Goal: Transaction & Acquisition: Purchase product/service

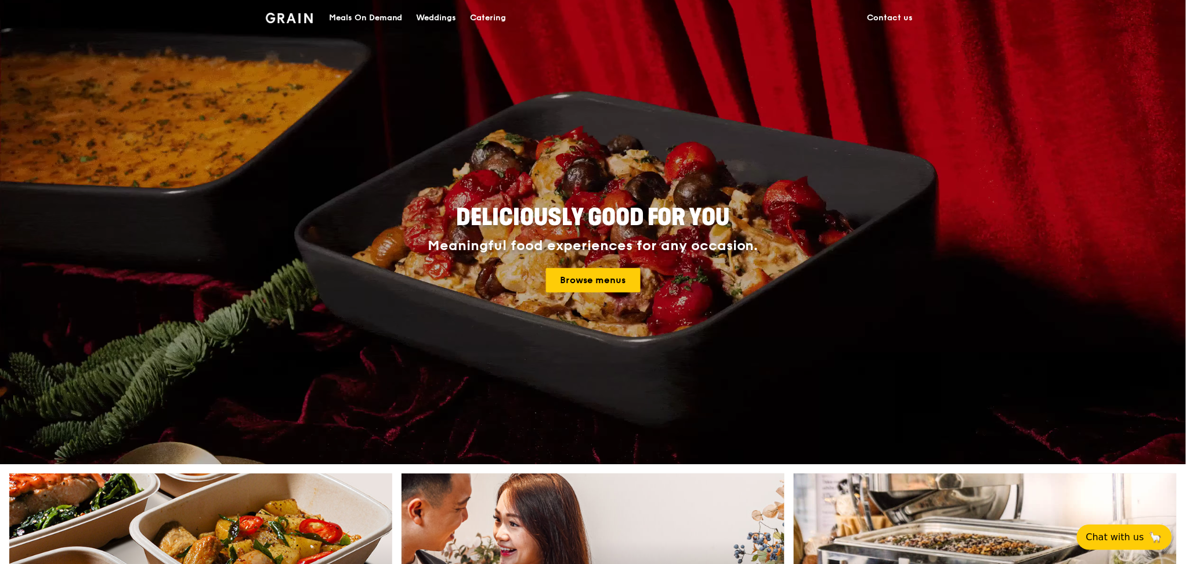
click at [382, 16] on div "Meals On Demand" at bounding box center [366, 18] width 74 height 35
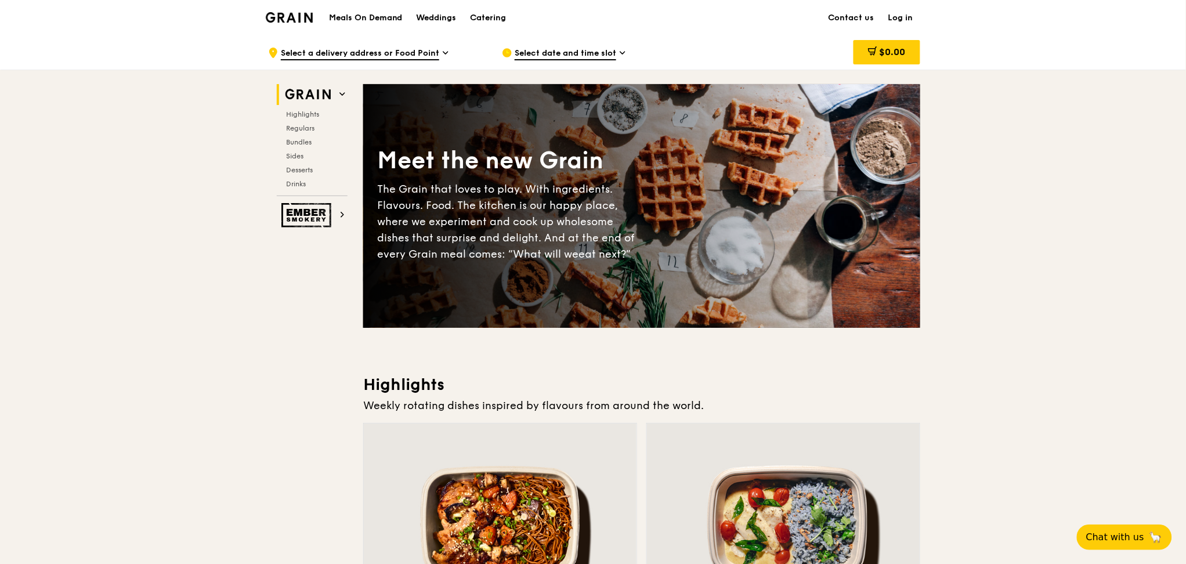
click at [421, 51] on span "Select a delivery address or Food Point" at bounding box center [360, 54] width 158 height 13
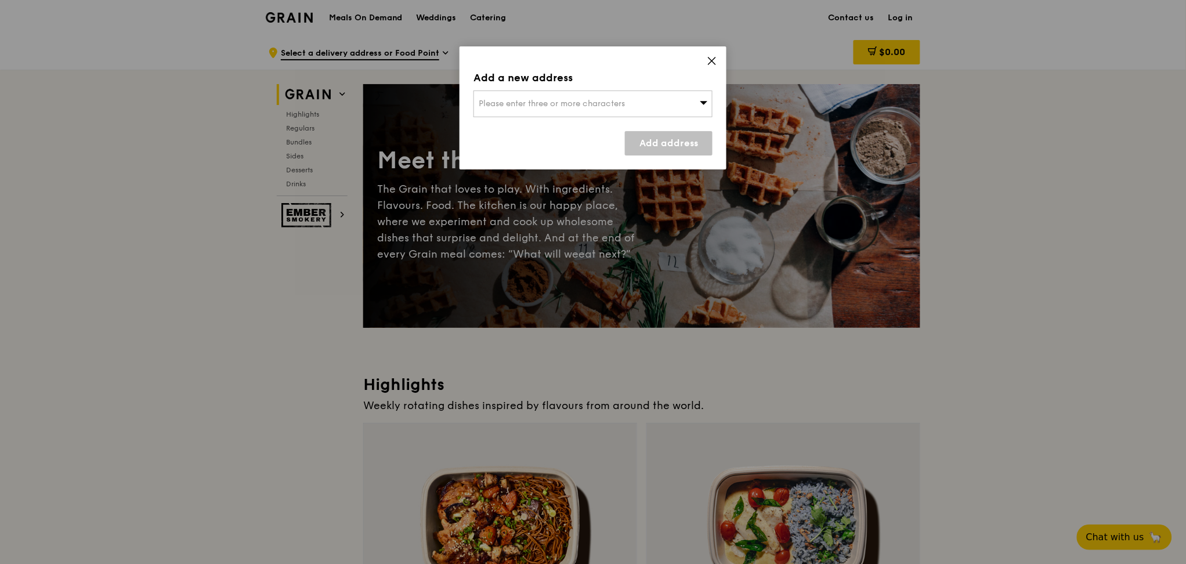
click at [710, 57] on icon at bounding box center [712, 61] width 10 height 10
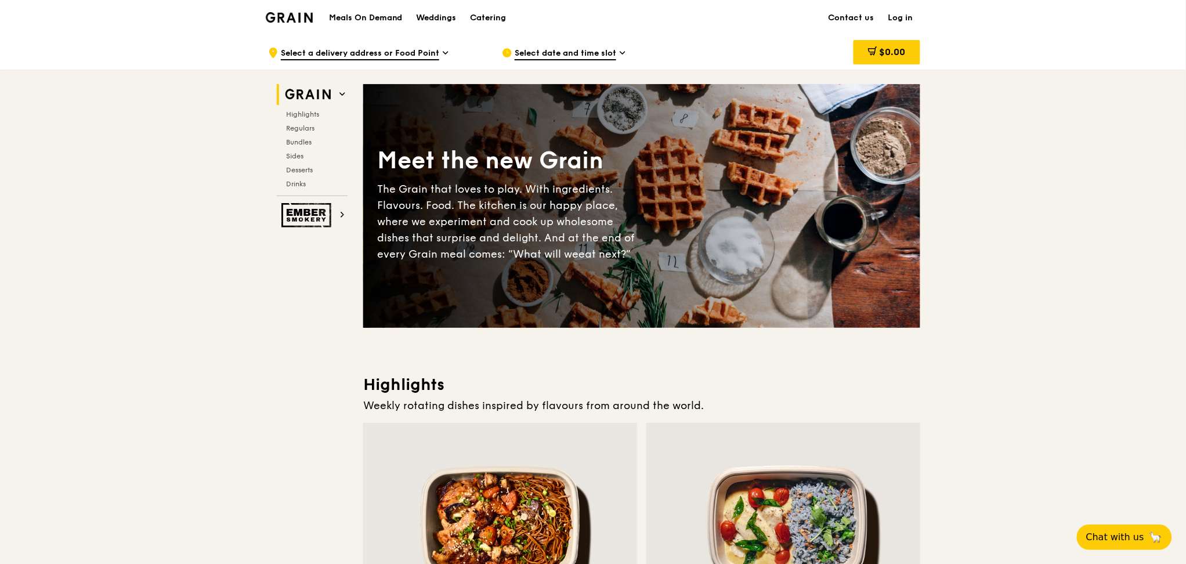
click at [904, 17] on link "Log in" at bounding box center [900, 18] width 39 height 35
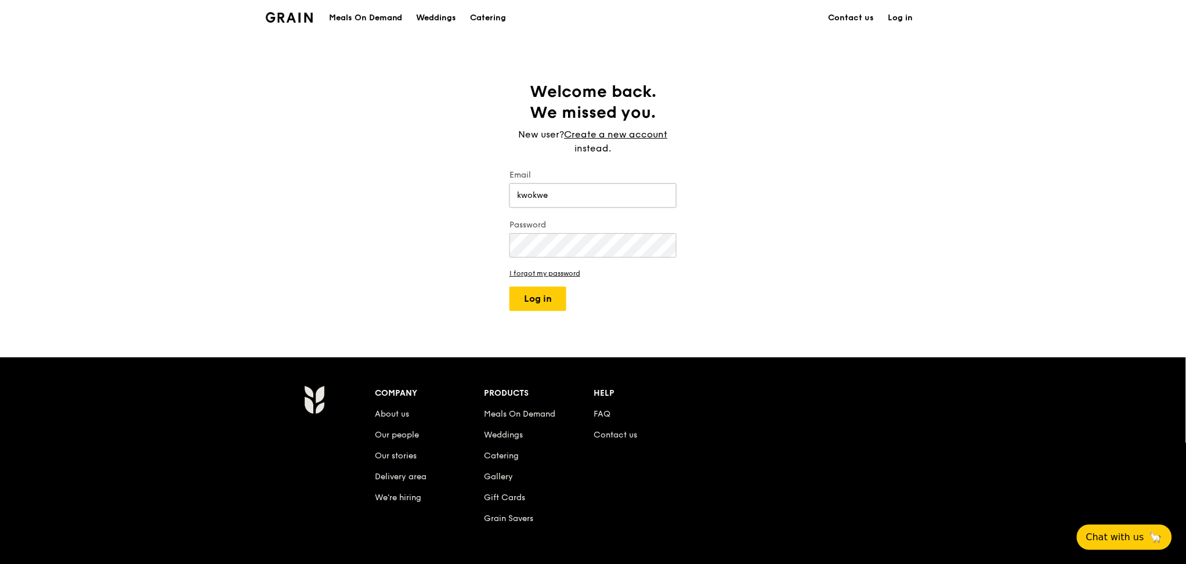
type input "[EMAIL_ADDRESS][DOMAIN_NAME]"
click at [509, 287] on button "Log in" at bounding box center [537, 299] width 57 height 24
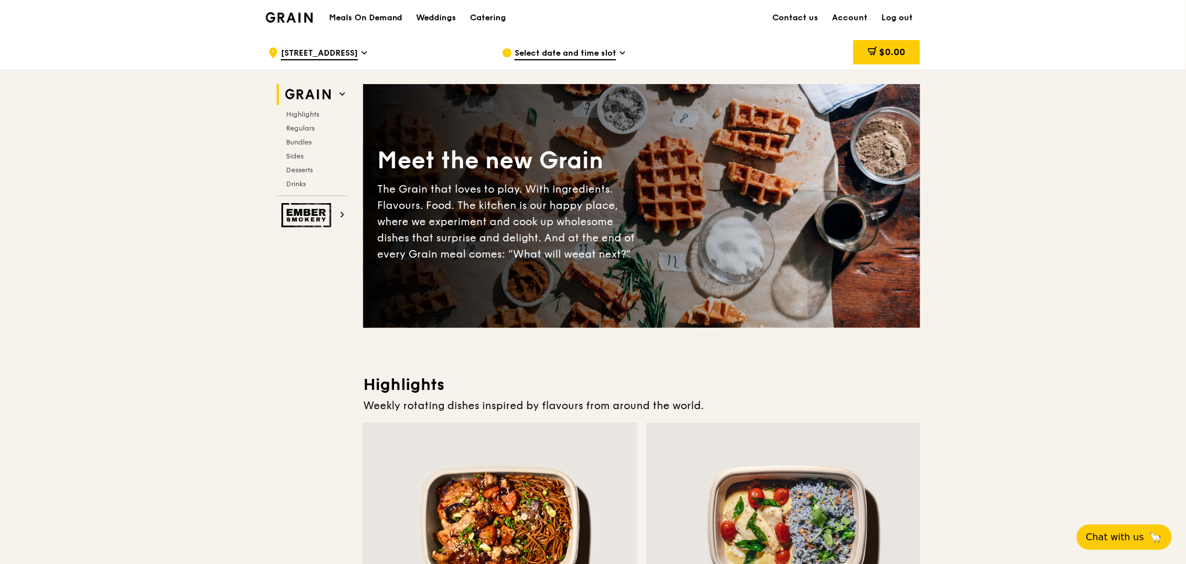
click at [358, 54] on span "[STREET_ADDRESS]" at bounding box center [319, 54] width 77 height 13
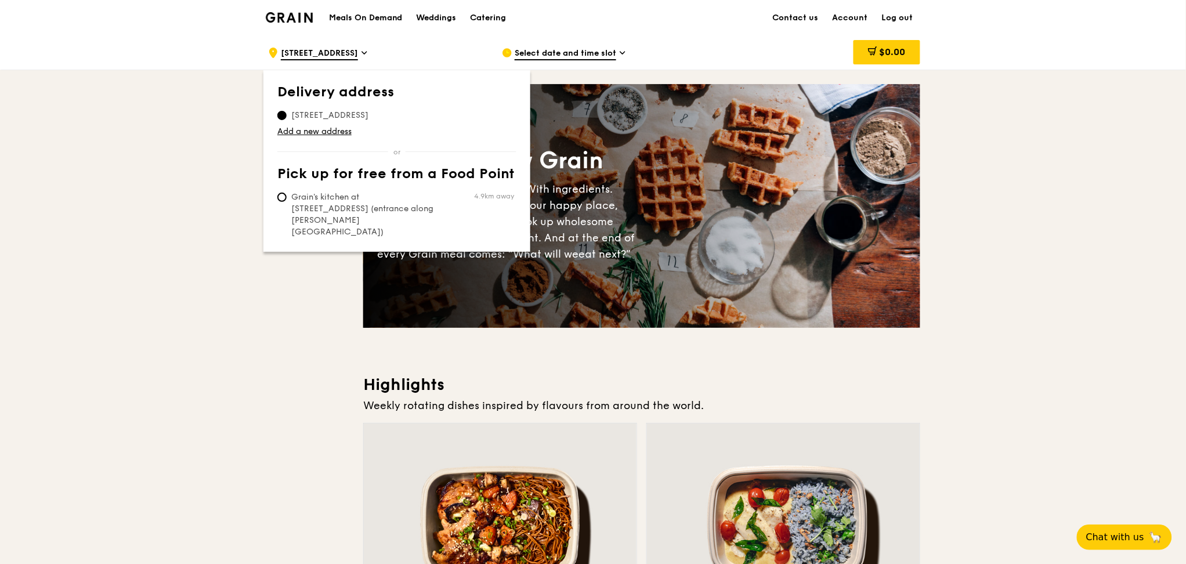
click at [431, 41] on div ".cls-1 { fill: none; stroke: #fff; stroke-linecap: round; stroke-linejoin: roun…" at bounding box center [375, 52] width 215 height 35
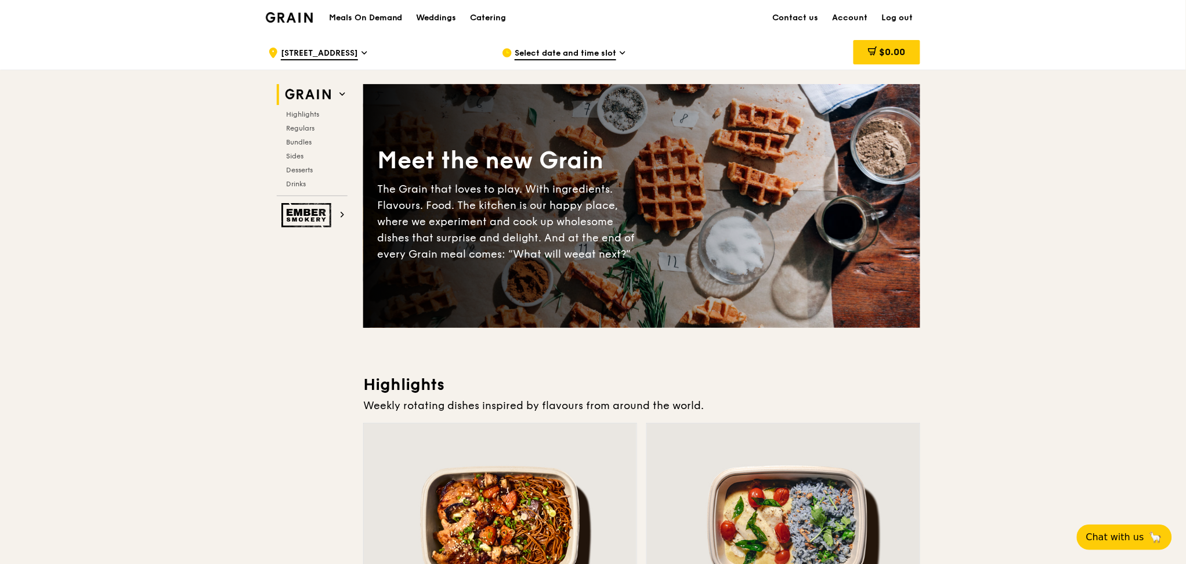
click at [588, 57] on span "Select date and time slot" at bounding box center [566, 54] width 102 height 13
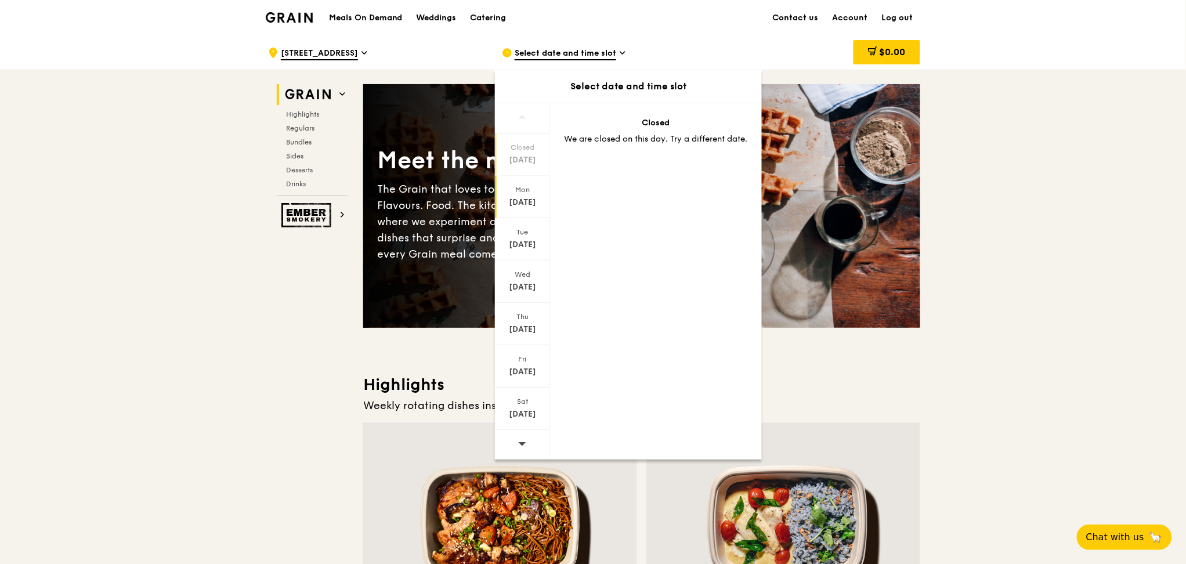
click at [526, 191] on div "Mon" at bounding box center [523, 189] width 52 height 9
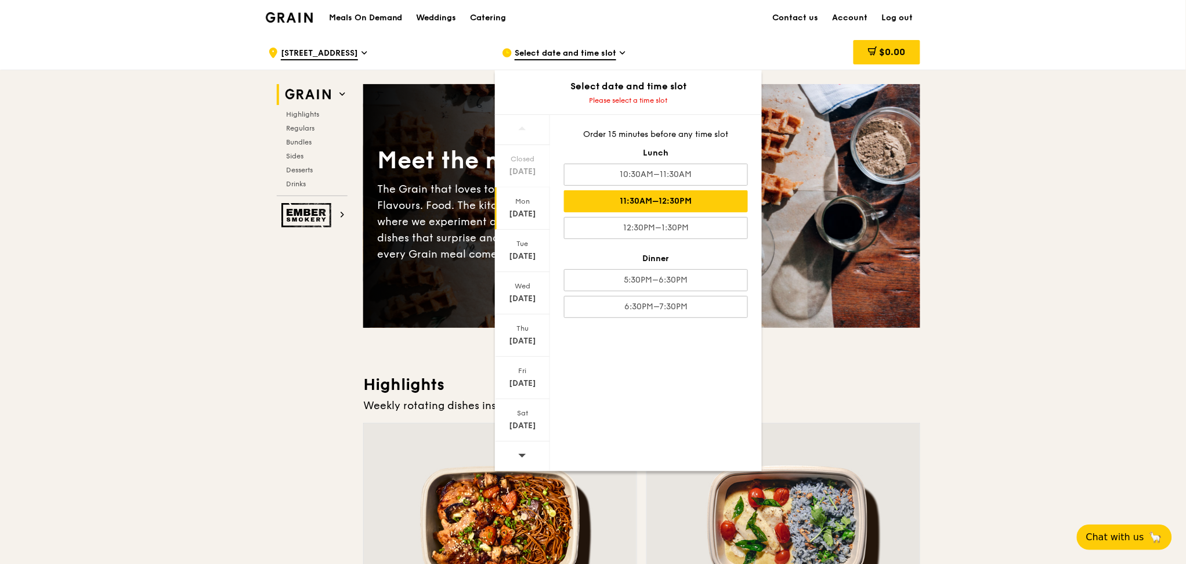
click at [679, 204] on div "11:30AM–12:30PM" at bounding box center [656, 201] width 184 height 22
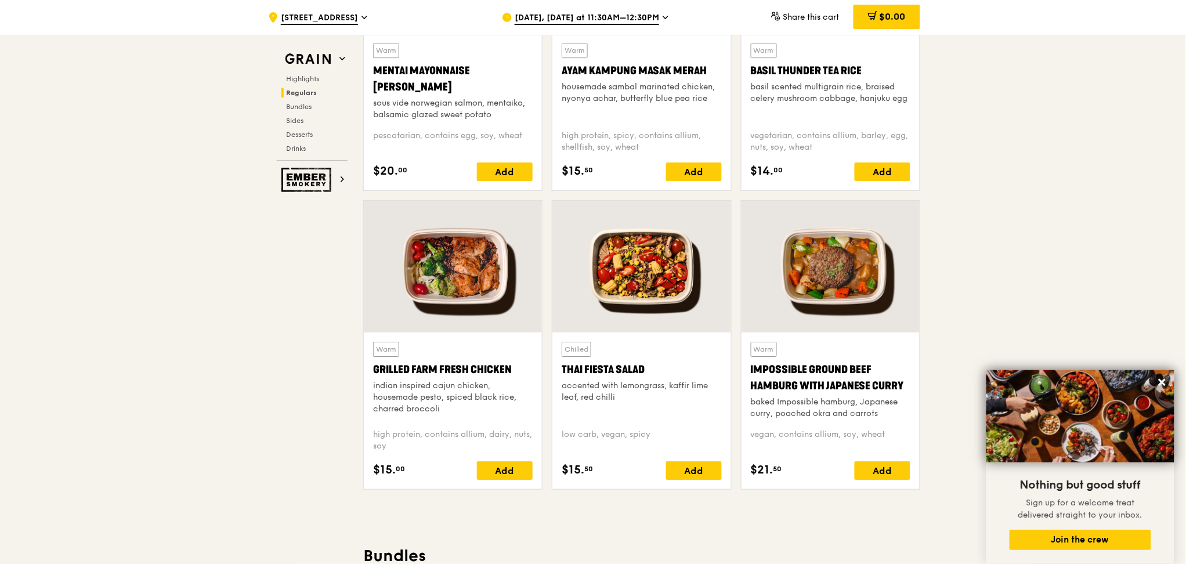
scroll to position [1238, 0]
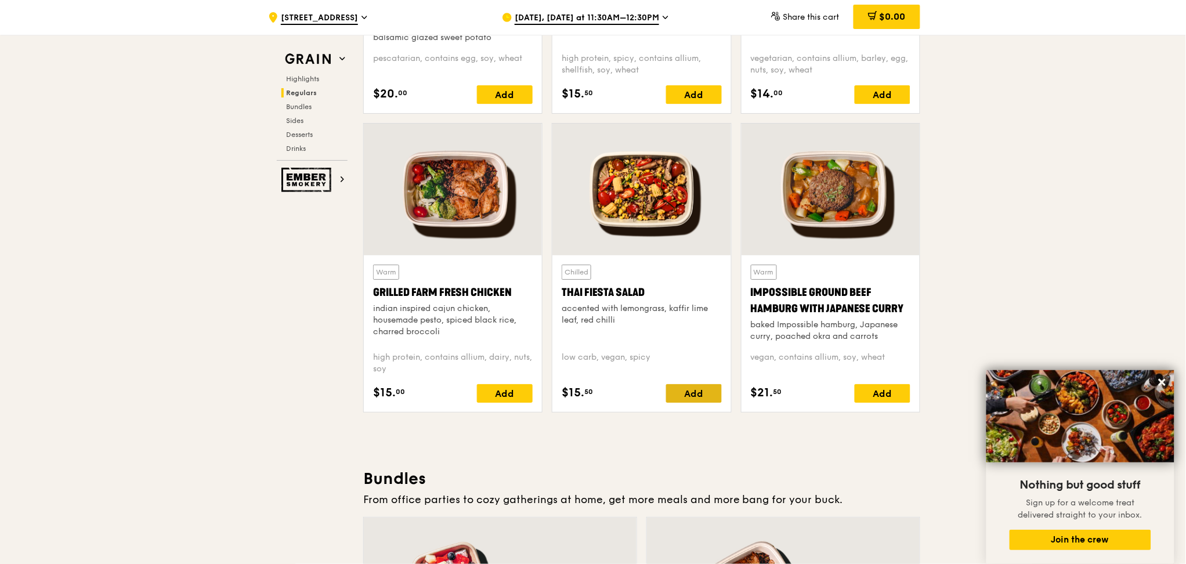
click at [697, 392] on div "Add" at bounding box center [694, 393] width 56 height 19
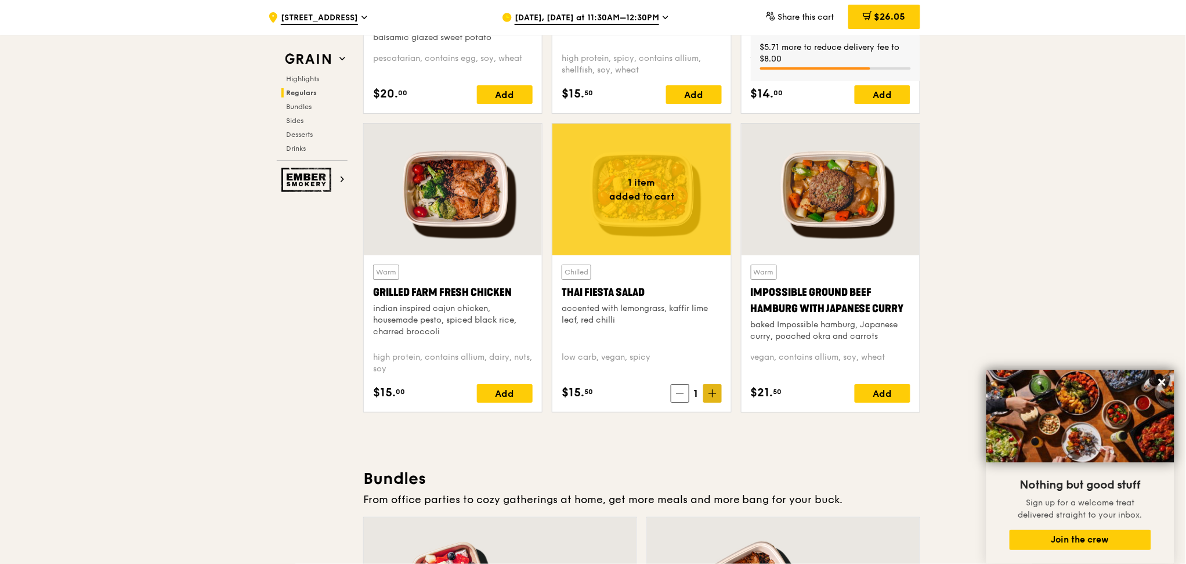
click at [717, 391] on span at bounding box center [712, 393] width 19 height 19
click at [868, 397] on div "Add" at bounding box center [883, 393] width 56 height 19
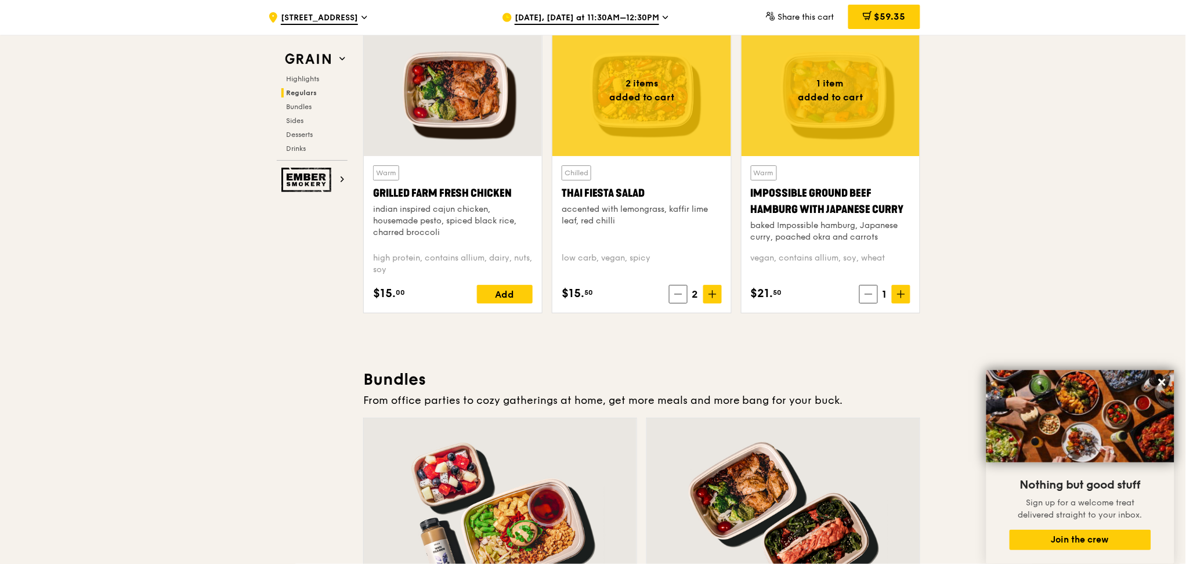
scroll to position [1315, 0]
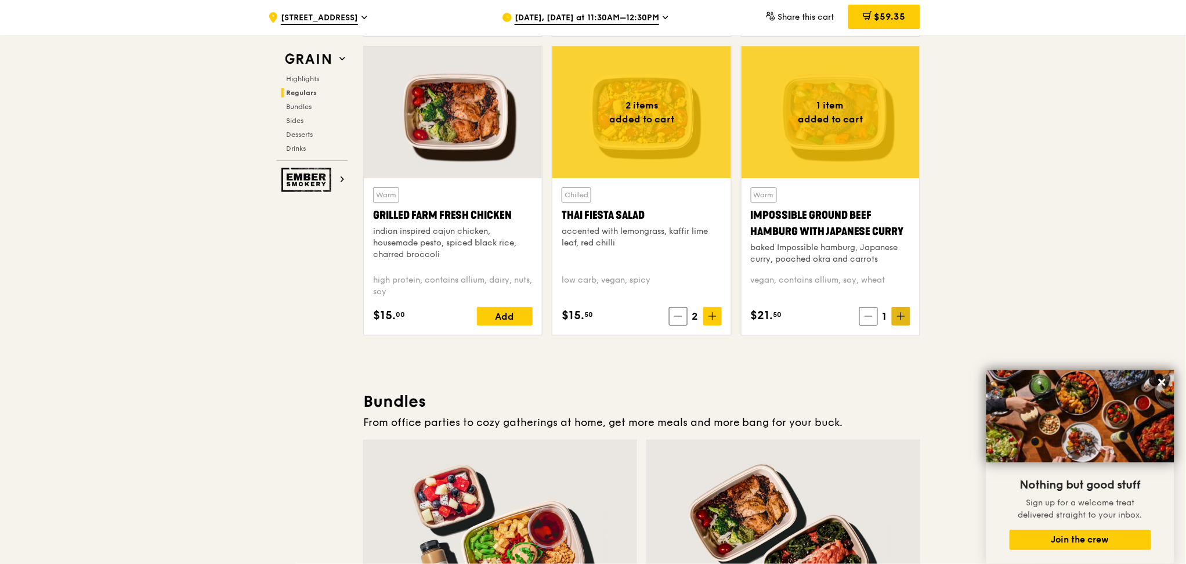
click at [903, 312] on icon at bounding box center [901, 316] width 8 height 8
click at [509, 316] on div "Add" at bounding box center [505, 316] width 56 height 19
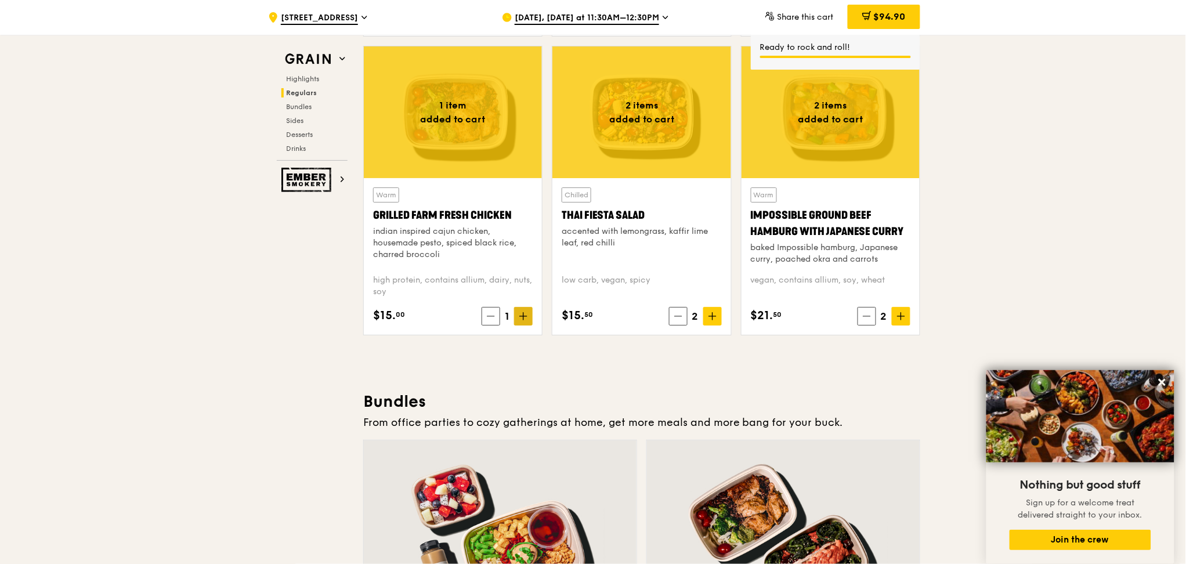
click at [523, 317] on icon at bounding box center [523, 316] width 0 height 7
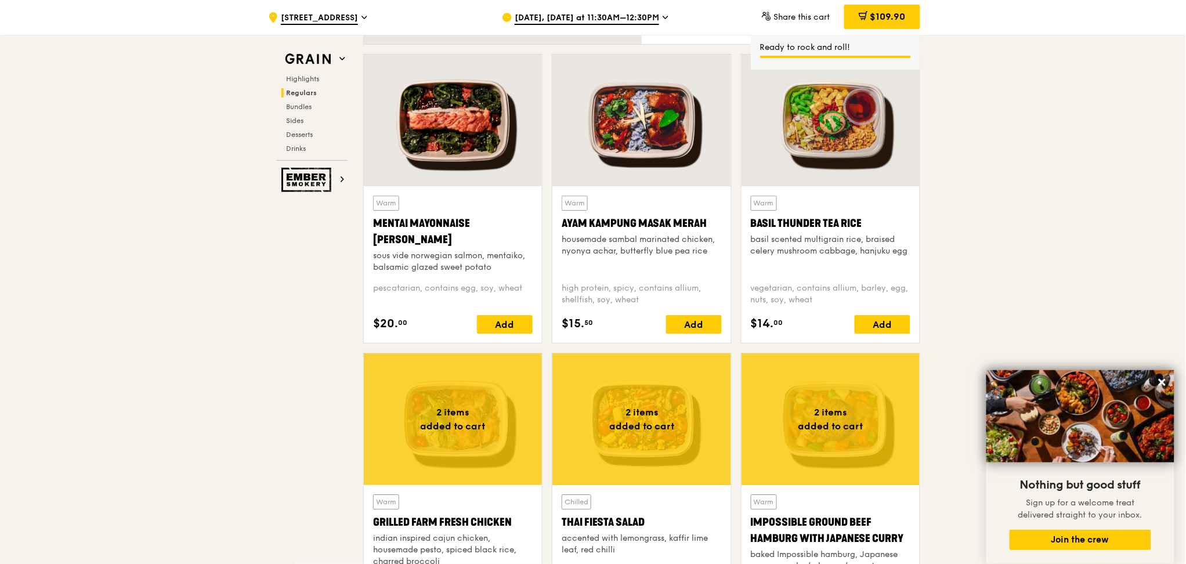
scroll to position [1006, 0]
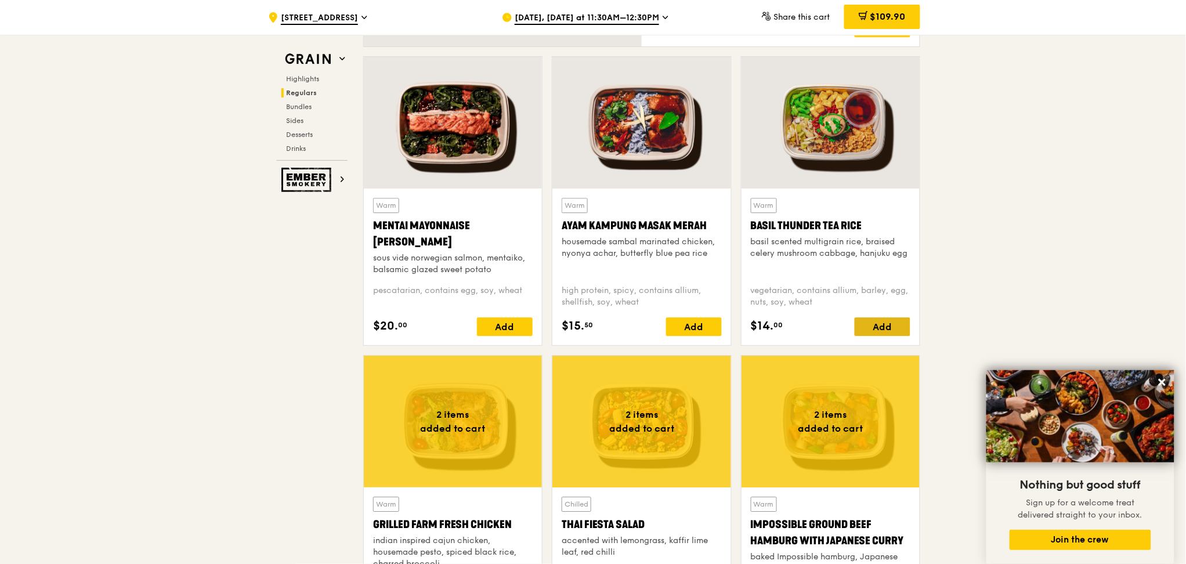
click at [890, 323] on div "Add" at bounding box center [883, 326] width 56 height 19
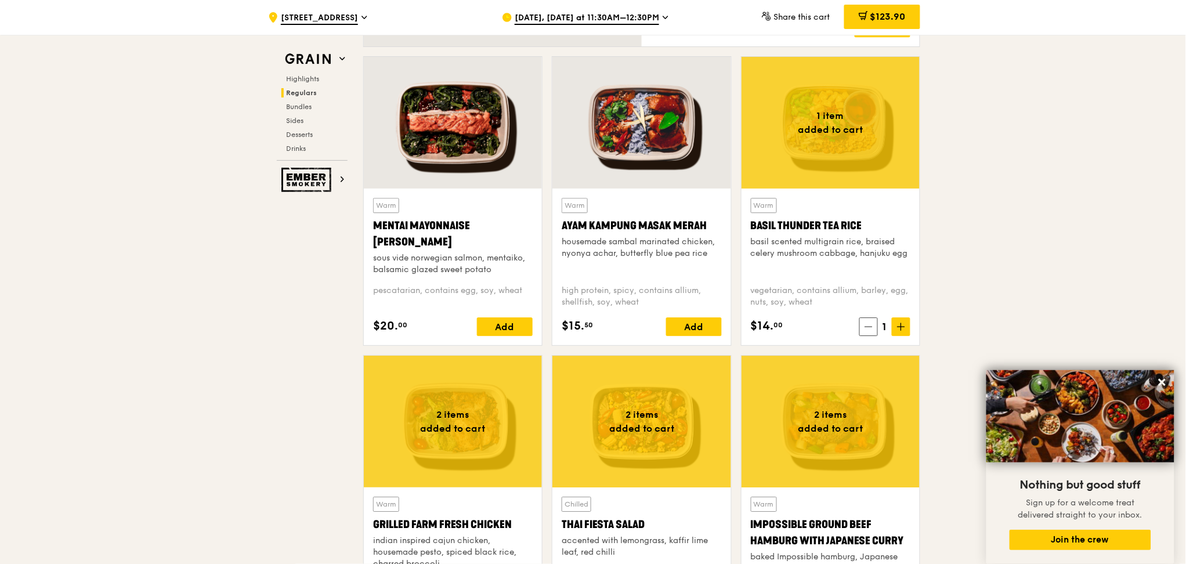
scroll to position [1083, 0]
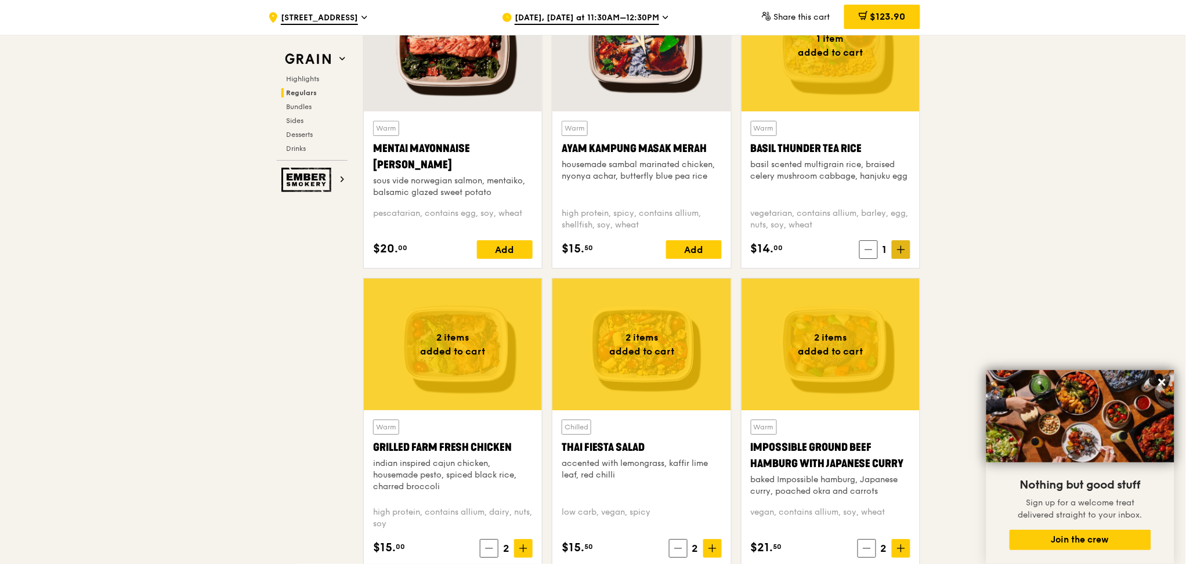
click at [906, 252] on span at bounding box center [901, 249] width 19 height 19
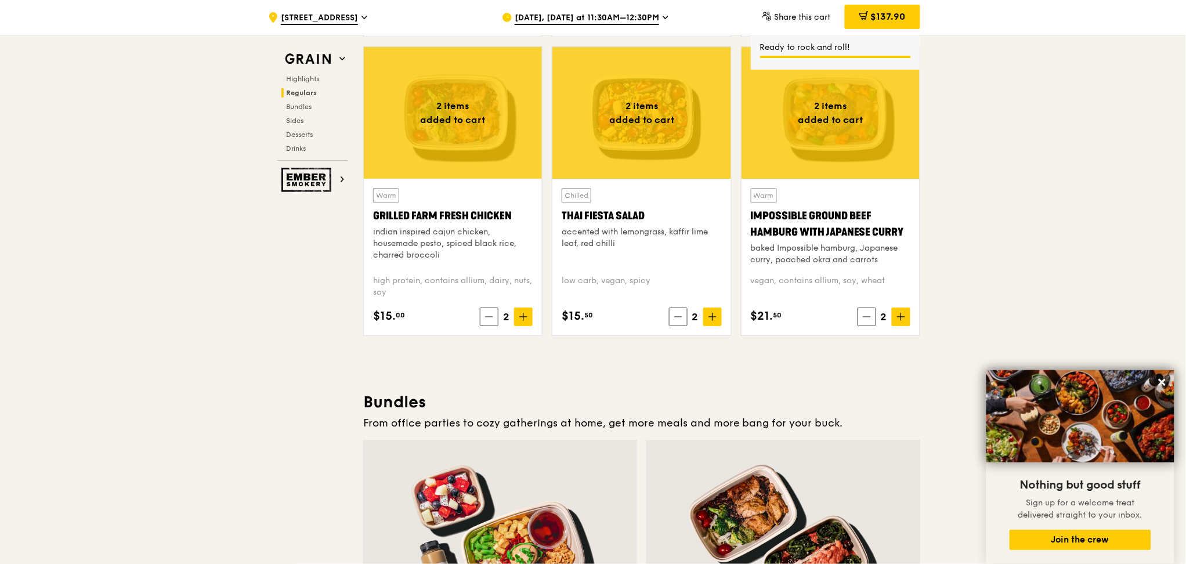
scroll to position [1315, 0]
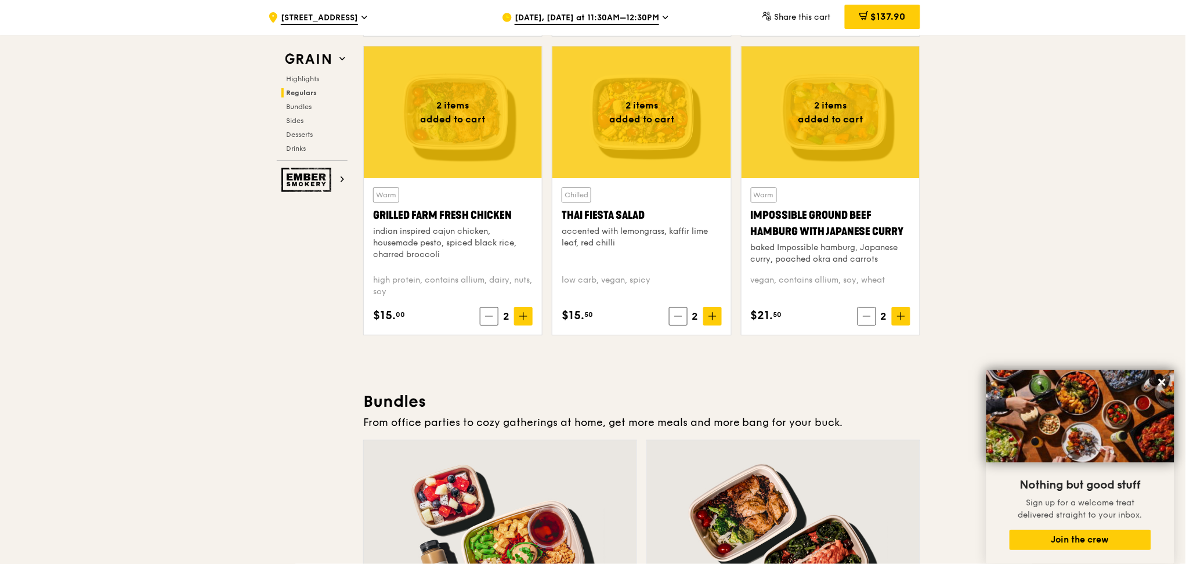
click at [623, 208] on div "Thai Fiesta Salad" at bounding box center [642, 215] width 160 height 16
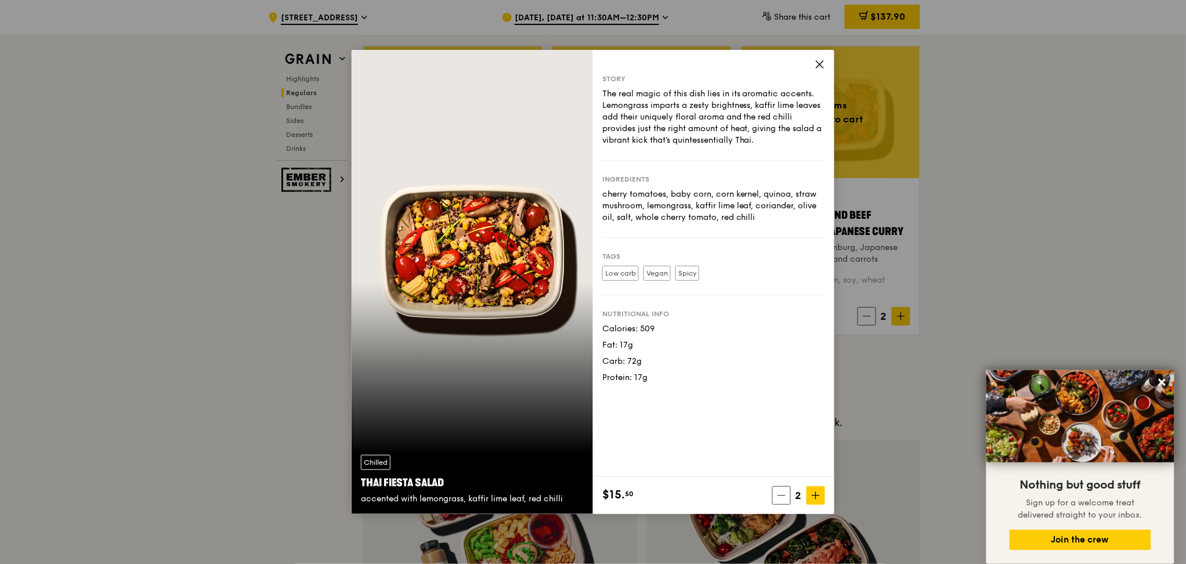
click at [821, 63] on icon at bounding box center [819, 64] width 7 height 7
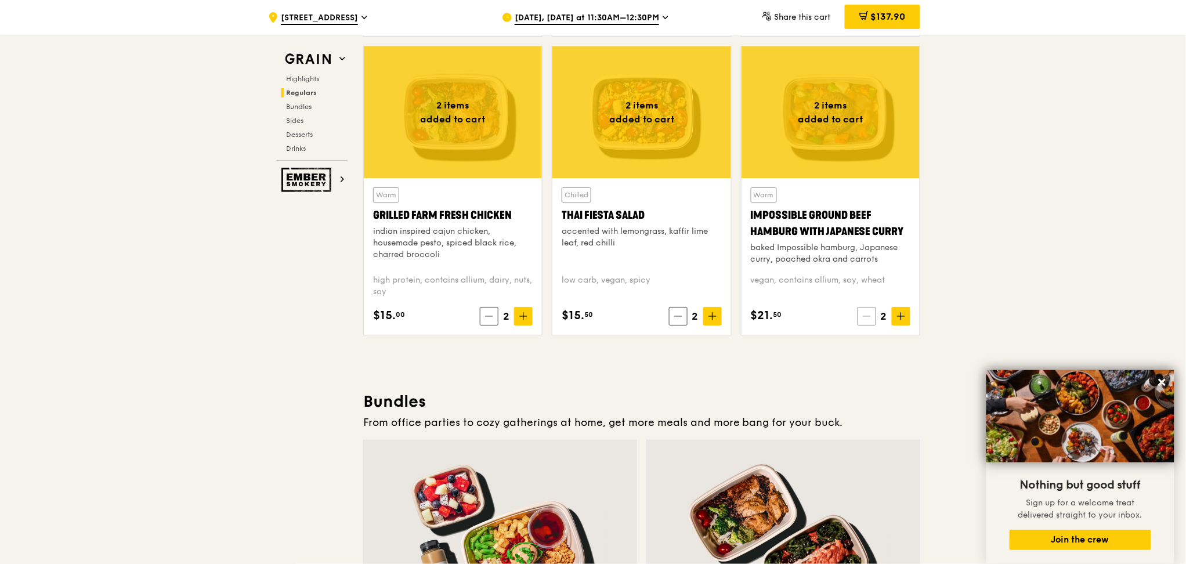
click at [865, 312] on icon at bounding box center [867, 316] width 8 height 8
click at [865, 313] on icon at bounding box center [869, 316] width 8 height 8
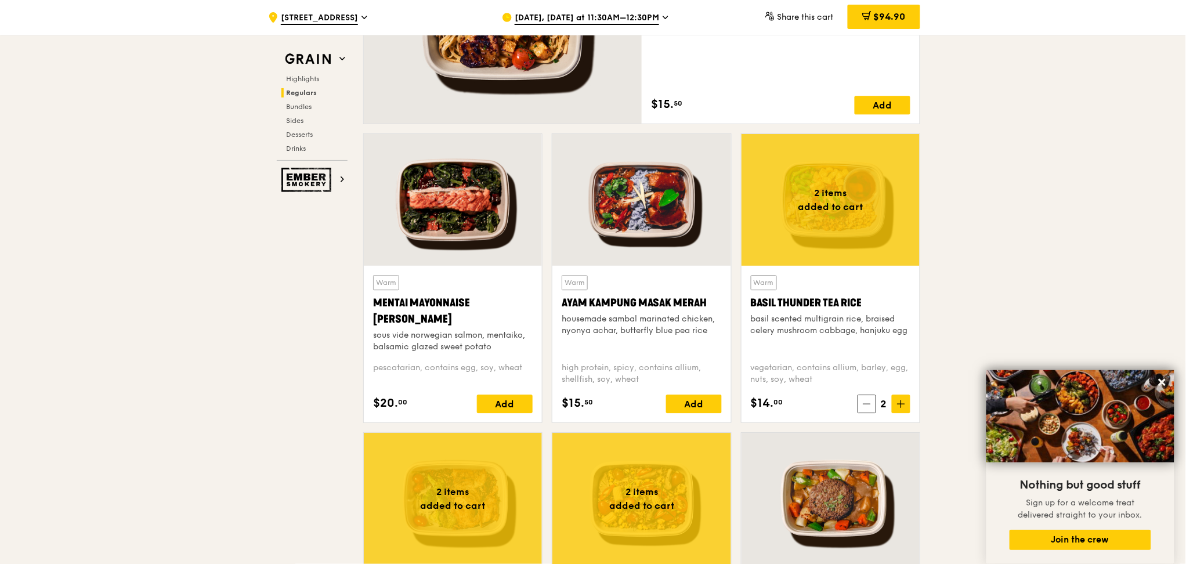
scroll to position [773, 0]
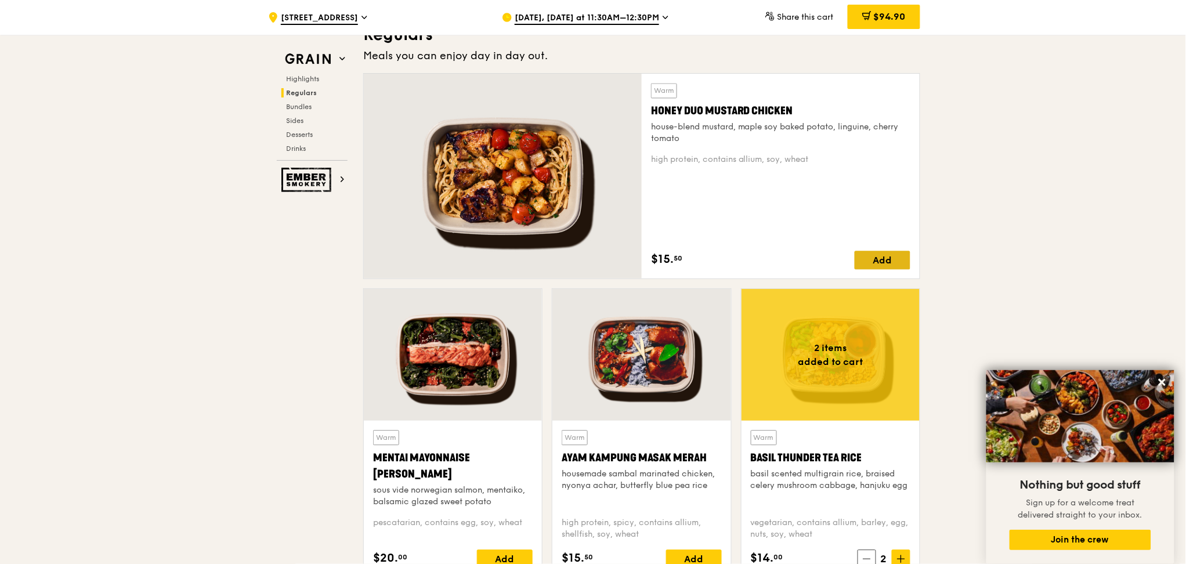
drag, startPoint x: 873, startPoint y: 254, endPoint x: 913, endPoint y: 258, distance: 39.6
click at [874, 254] on div "Add" at bounding box center [883, 260] width 56 height 19
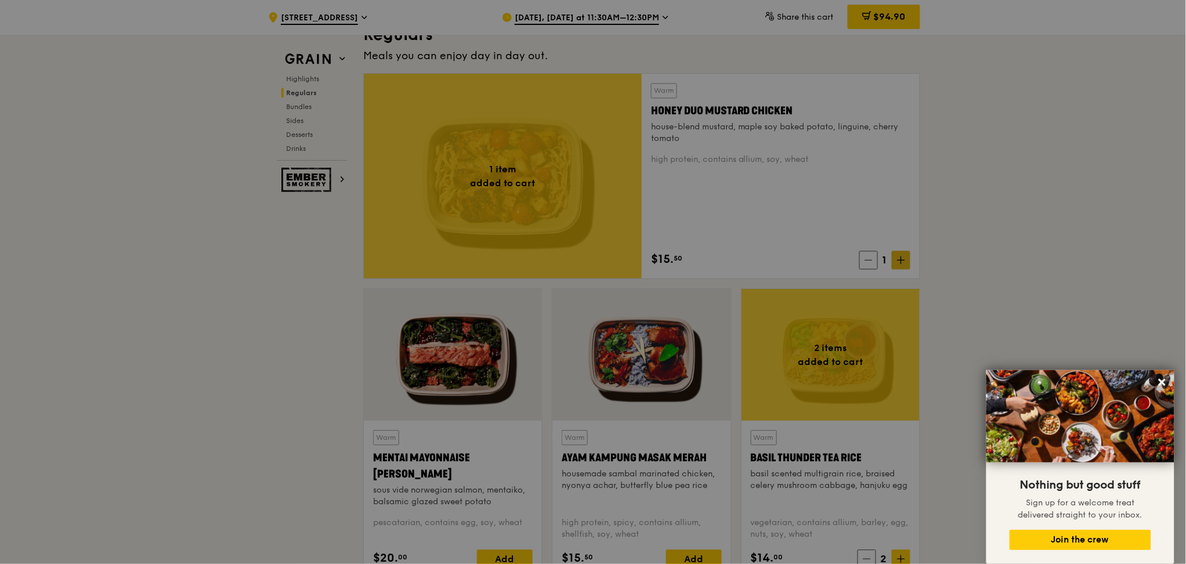
click at [903, 255] on div at bounding box center [593, 282] width 1186 height 564
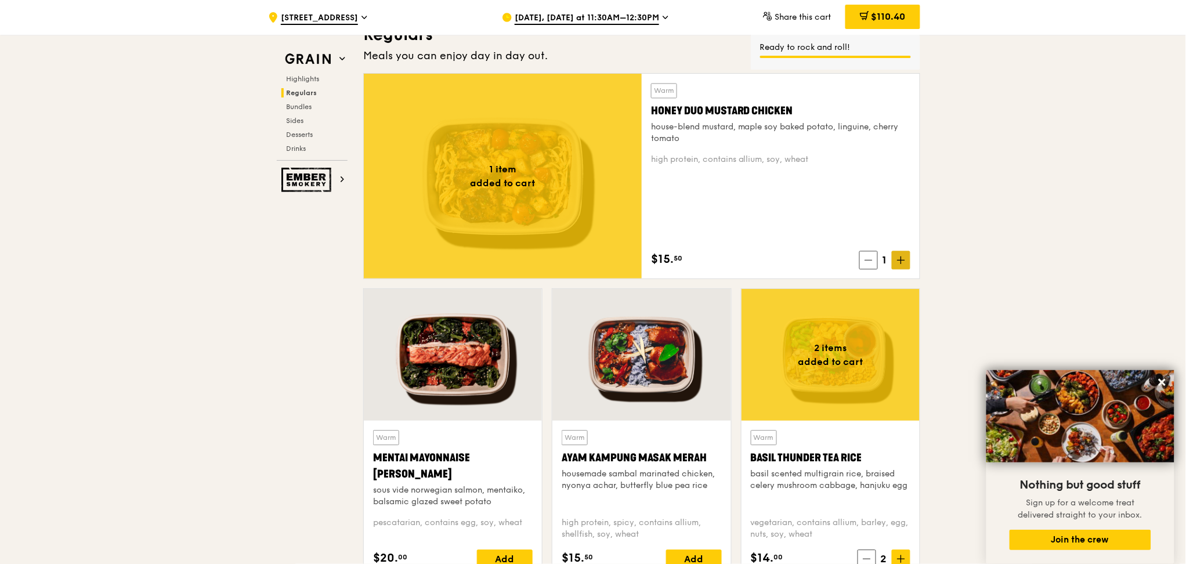
click at [906, 256] on span at bounding box center [901, 260] width 19 height 19
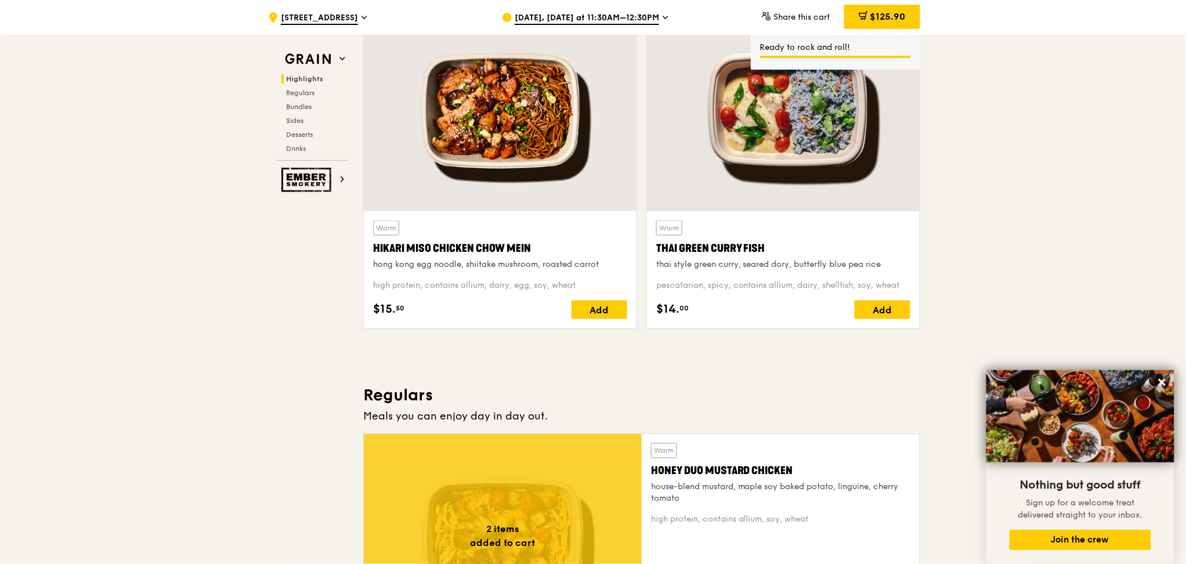
scroll to position [386, 0]
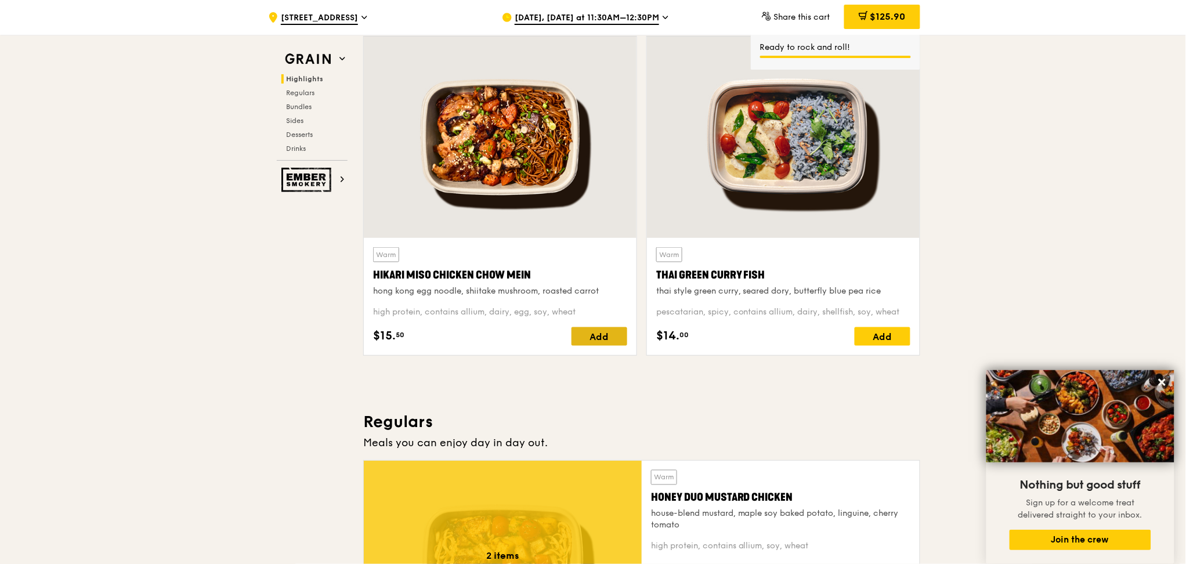
click at [608, 329] on div "Add" at bounding box center [600, 336] width 56 height 19
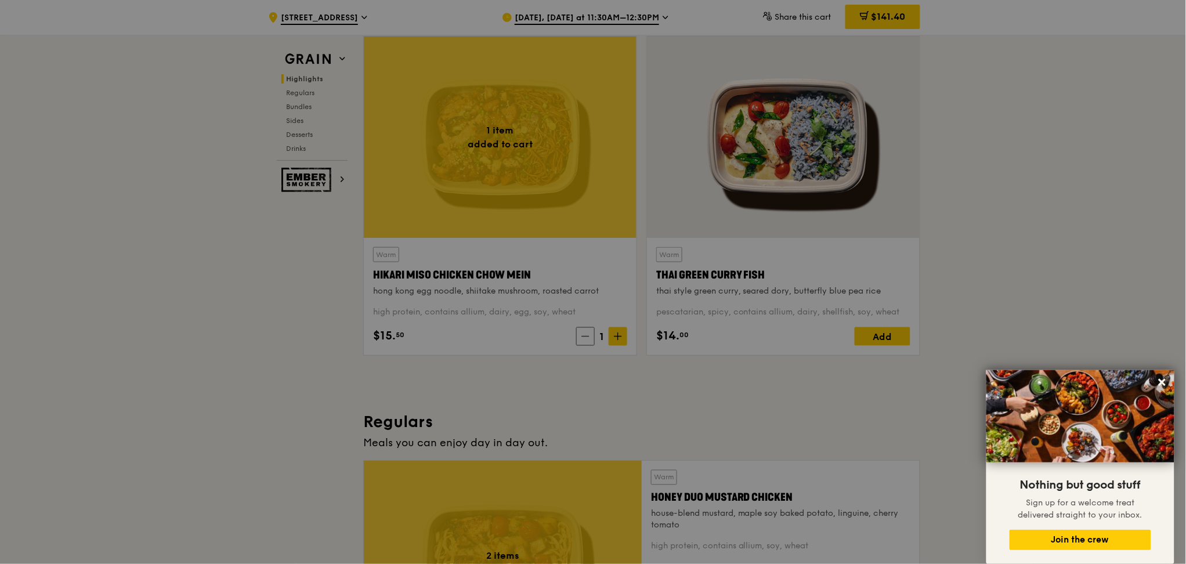
click at [618, 335] on div at bounding box center [593, 282] width 1186 height 564
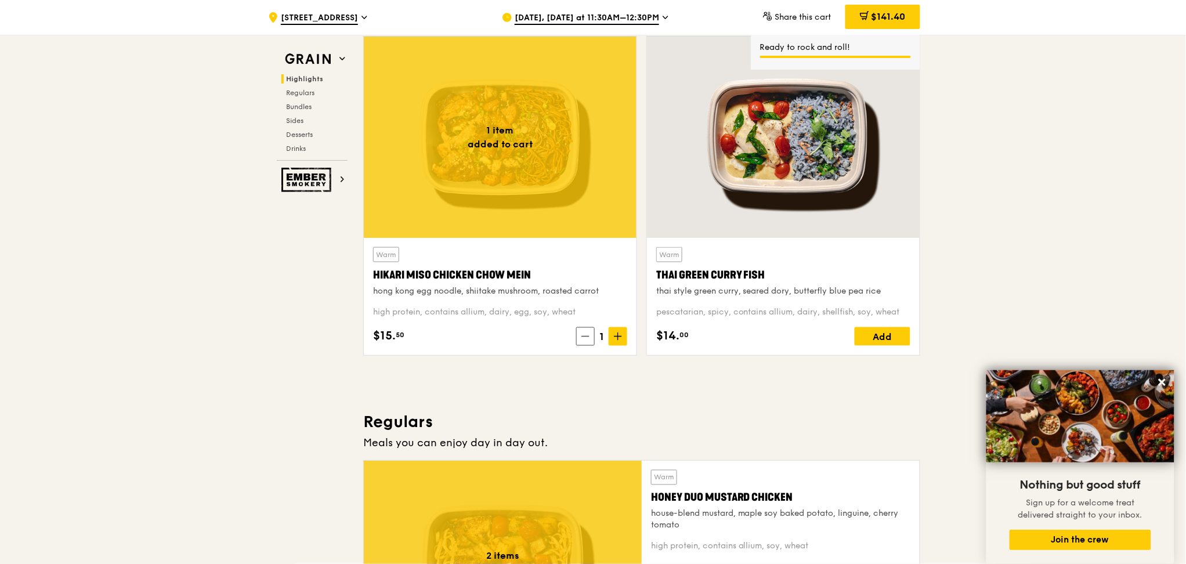
click at [618, 335] on icon at bounding box center [618, 336] width 0 height 7
click at [899, 337] on div "Add" at bounding box center [883, 336] width 56 height 19
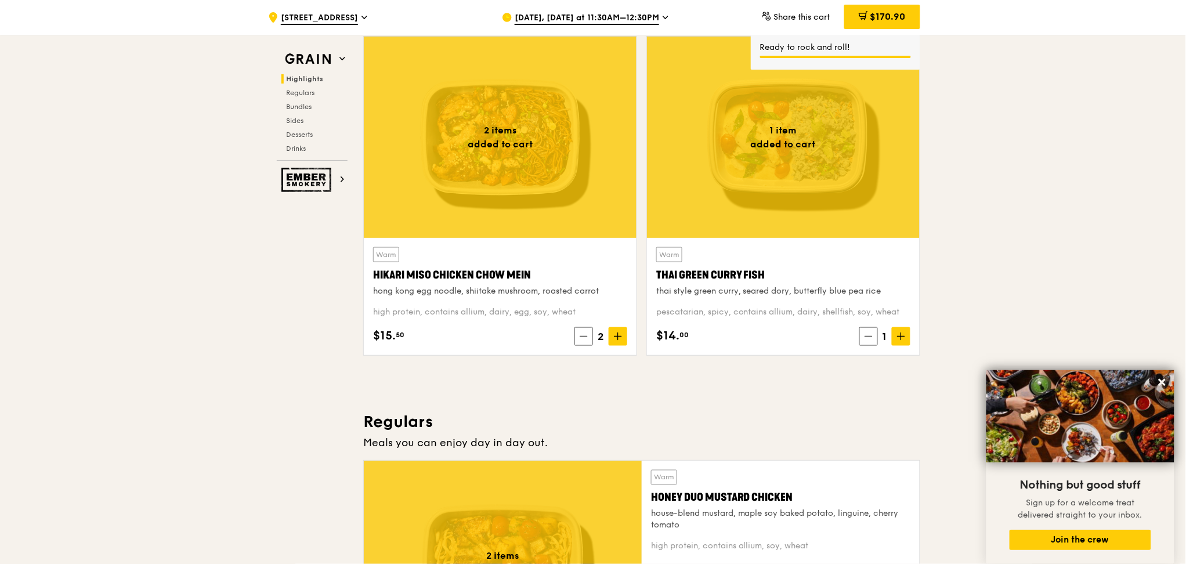
click at [905, 337] on icon at bounding box center [901, 336] width 8 height 8
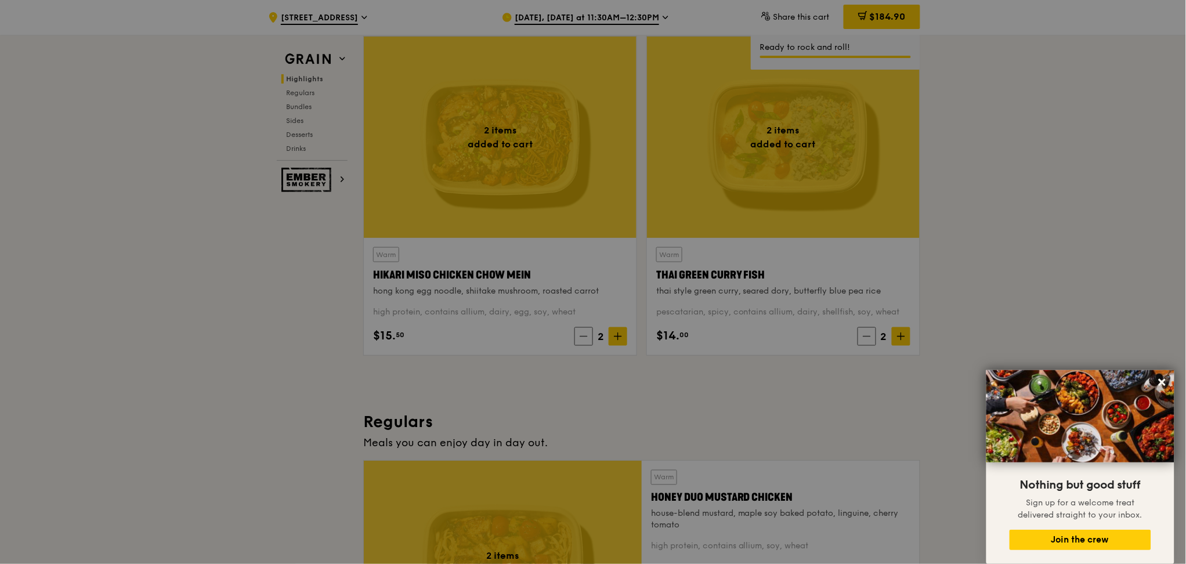
click at [930, 326] on div at bounding box center [593, 282] width 1186 height 564
type input "2"
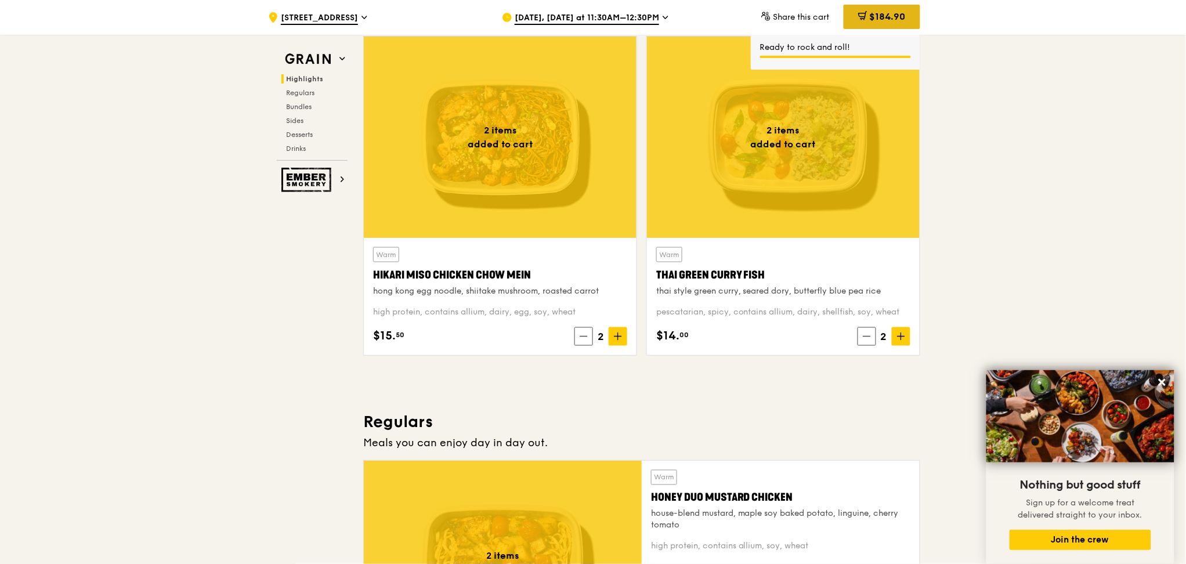
click at [882, 17] on span "$184.90" at bounding box center [888, 16] width 36 height 11
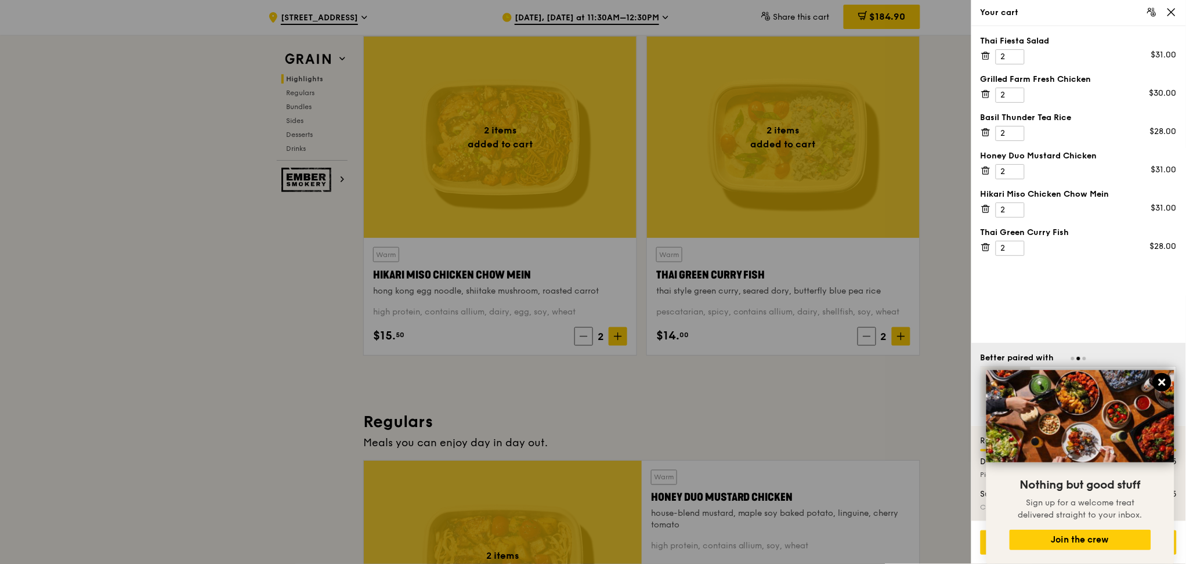
click at [1161, 381] on icon at bounding box center [1162, 382] width 7 height 7
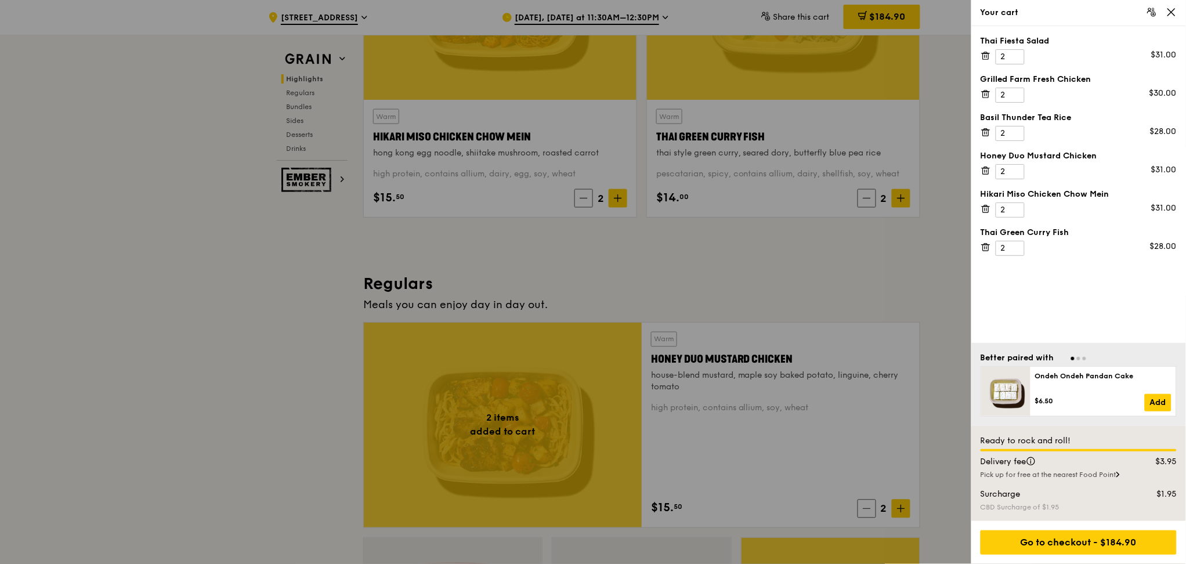
scroll to position [541, 0]
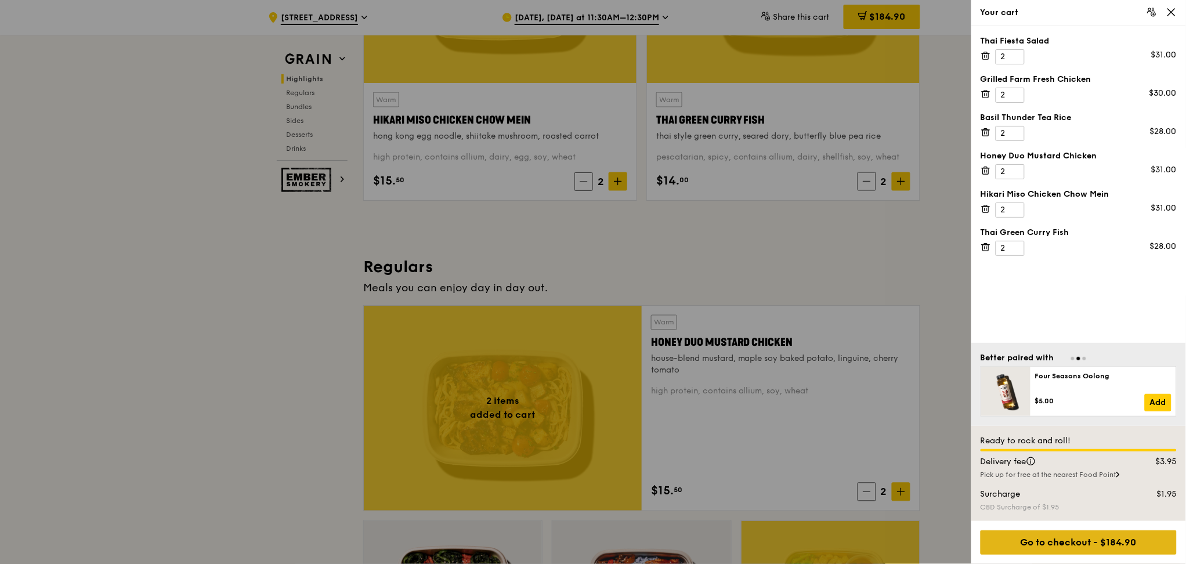
click at [1091, 542] on div "Go to checkout - $184.90" at bounding box center [1079, 542] width 196 height 24
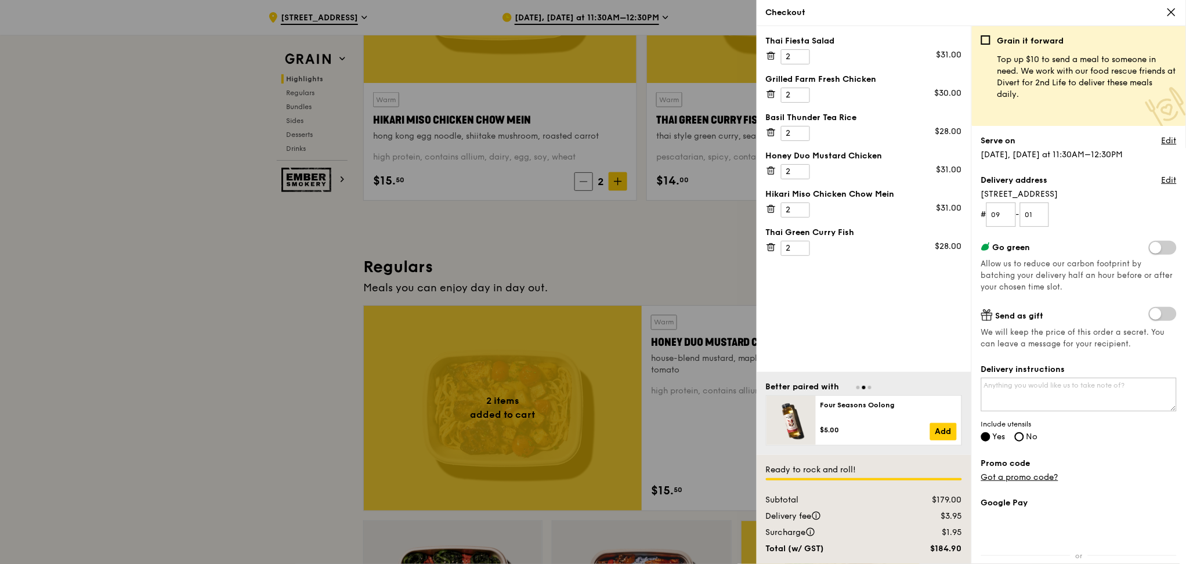
click at [292, 323] on div at bounding box center [593, 282] width 1186 height 564
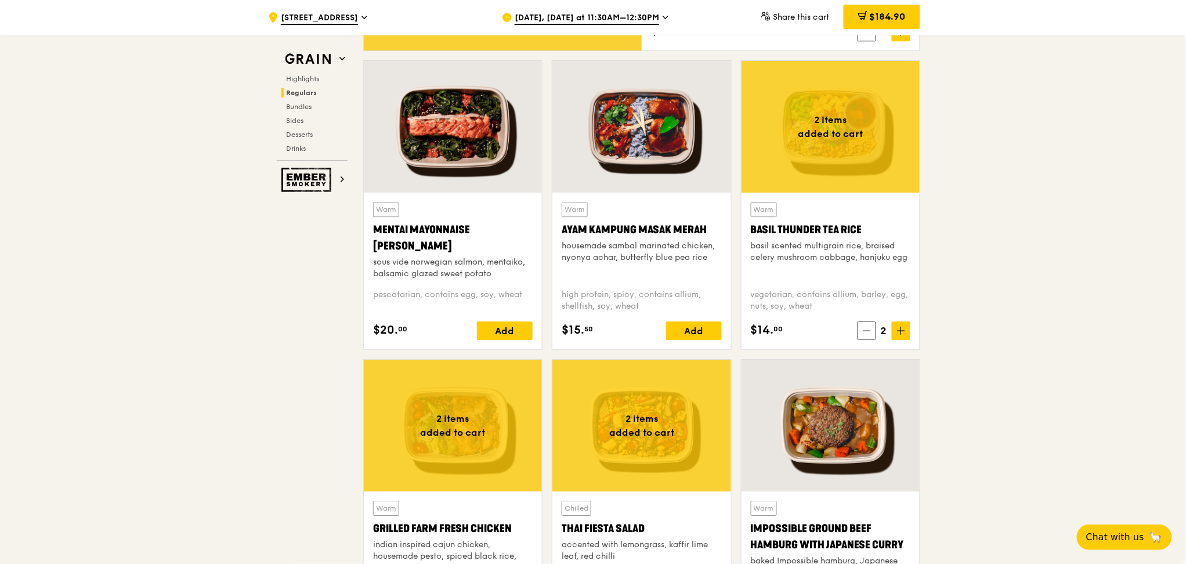
scroll to position [1083, 0]
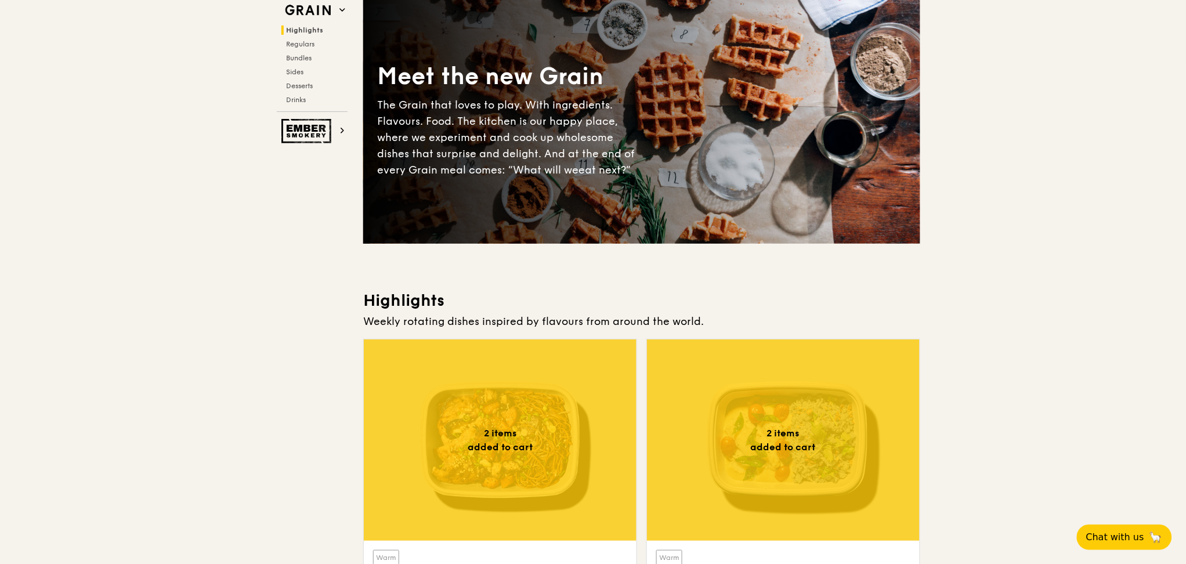
scroll to position [0, 0]
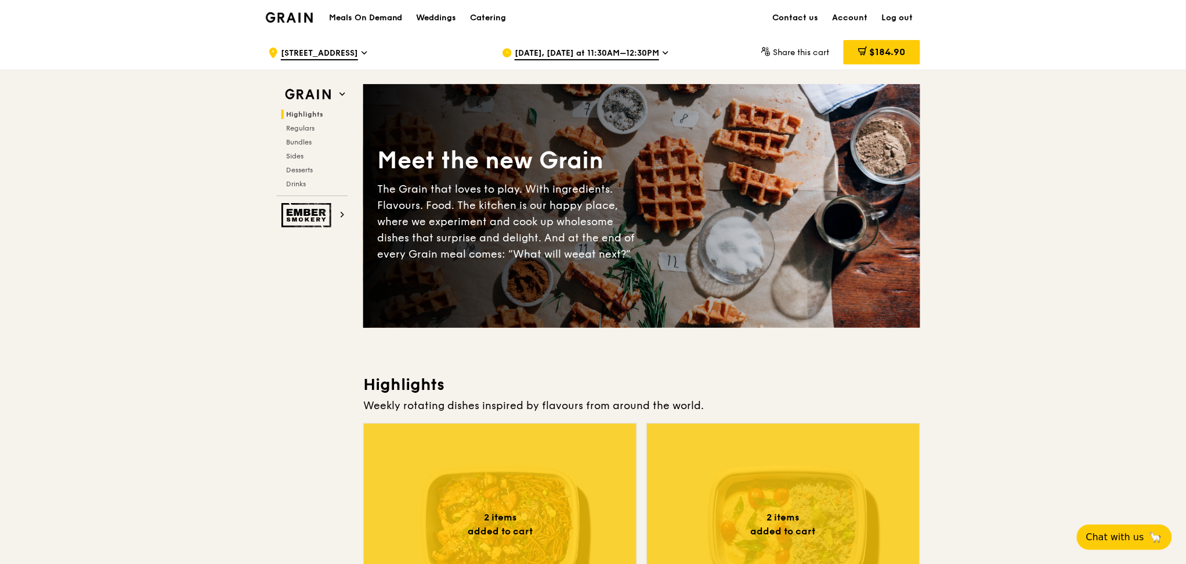
click at [892, 52] on span "$184.90" at bounding box center [888, 51] width 36 height 11
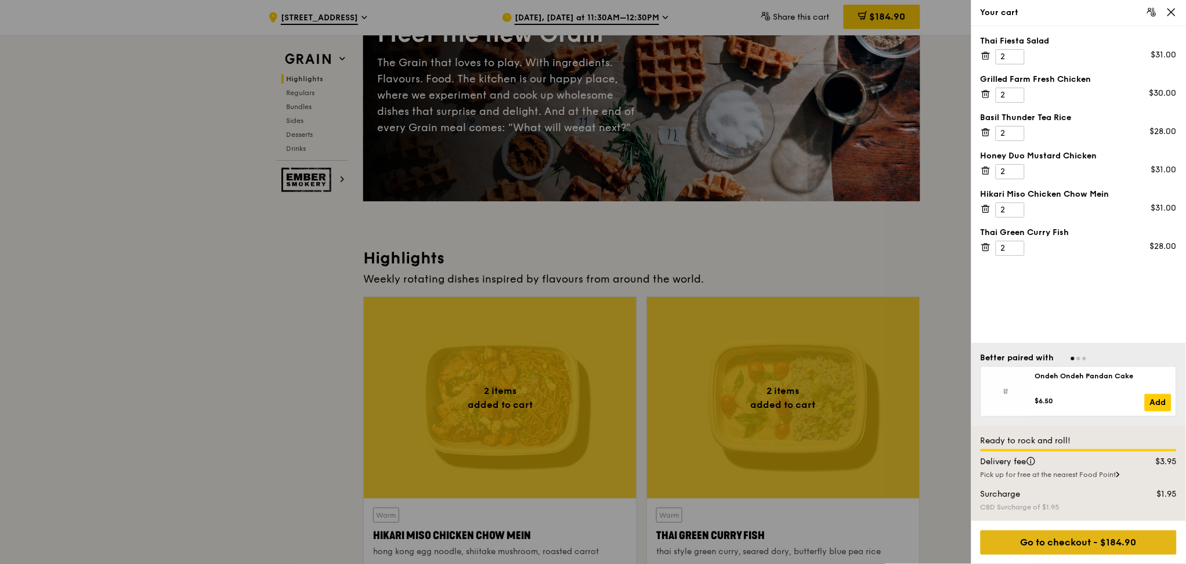
scroll to position [154, 0]
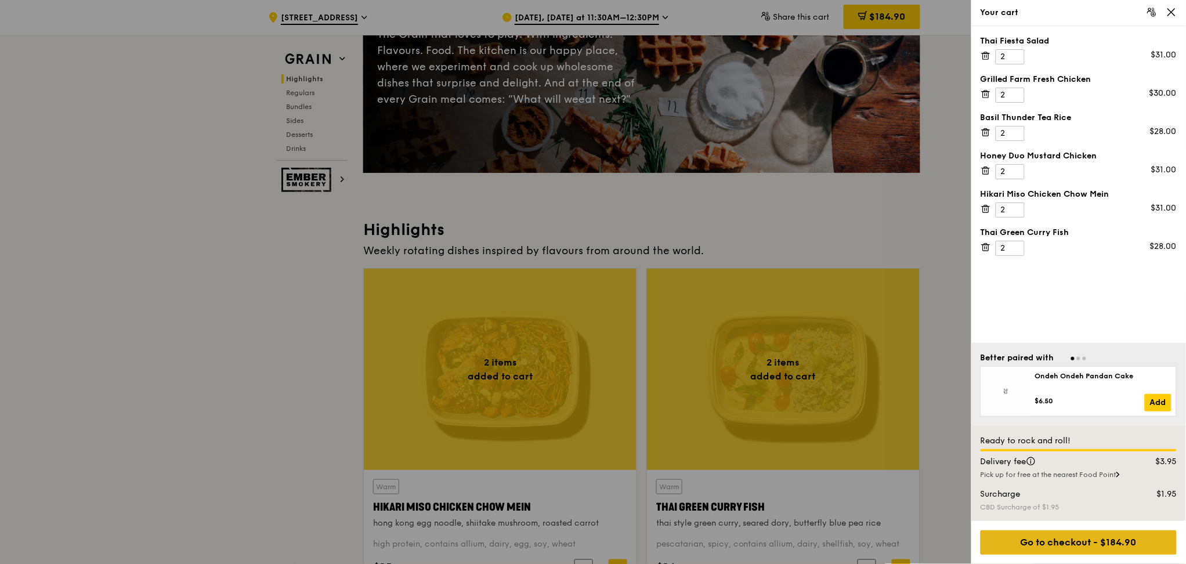
click at [1108, 543] on div "Go to checkout - $184.90" at bounding box center [1079, 542] width 196 height 24
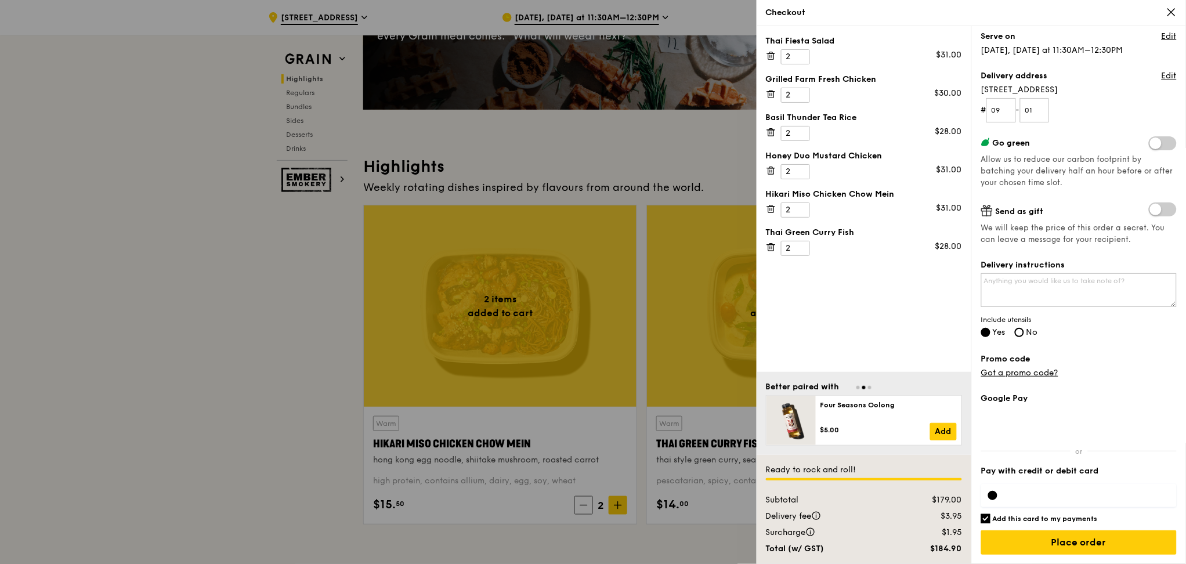
scroll to position [309, 0]
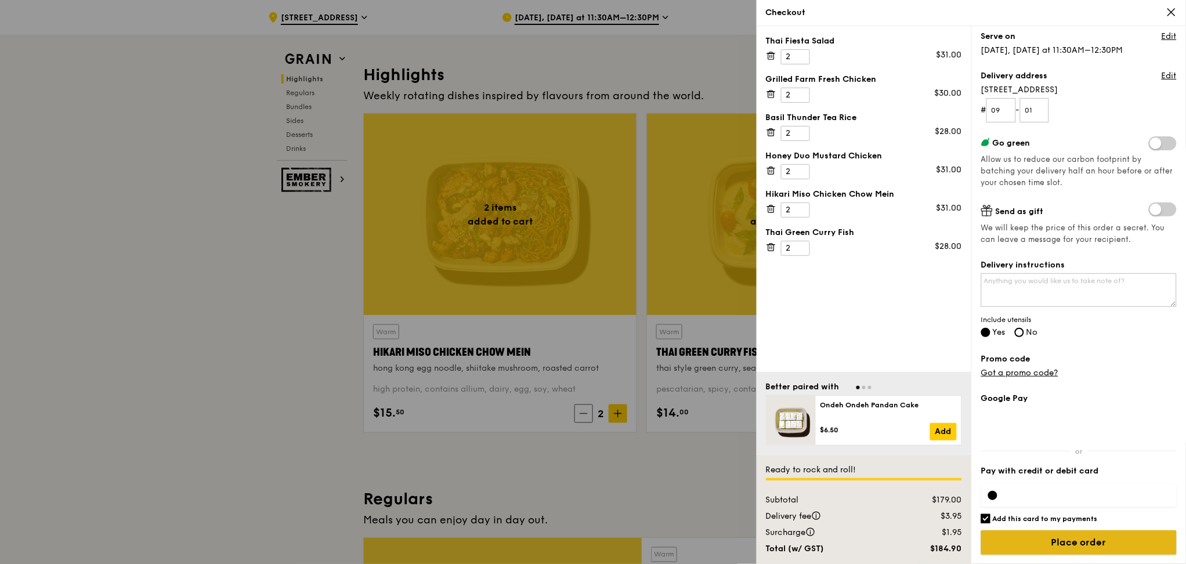
click at [1098, 544] on input "Place order" at bounding box center [1079, 542] width 196 height 24
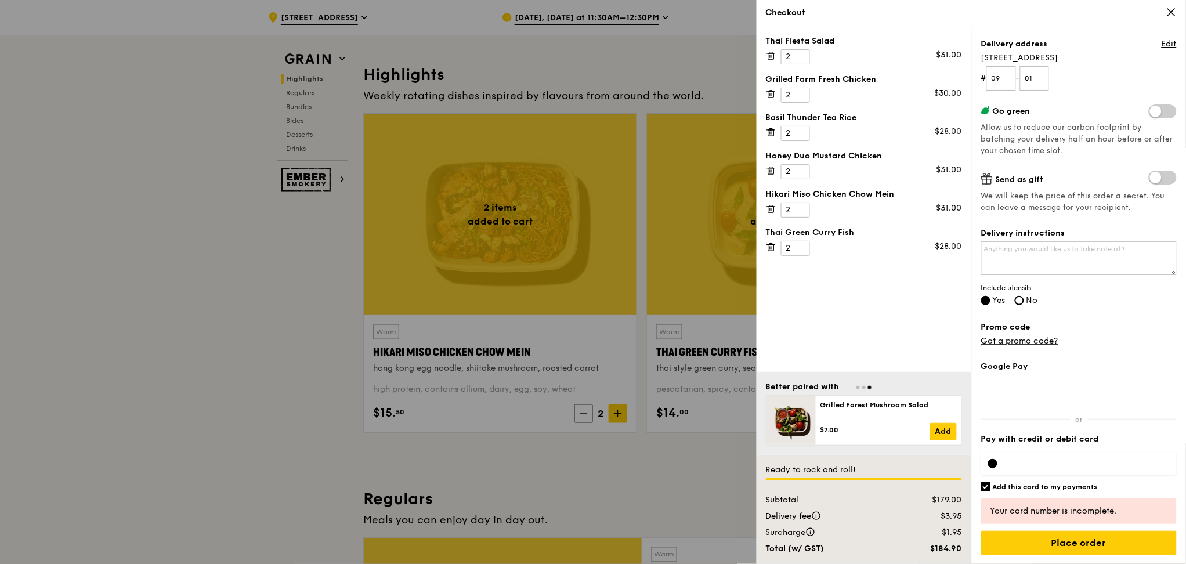
scroll to position [104, 0]
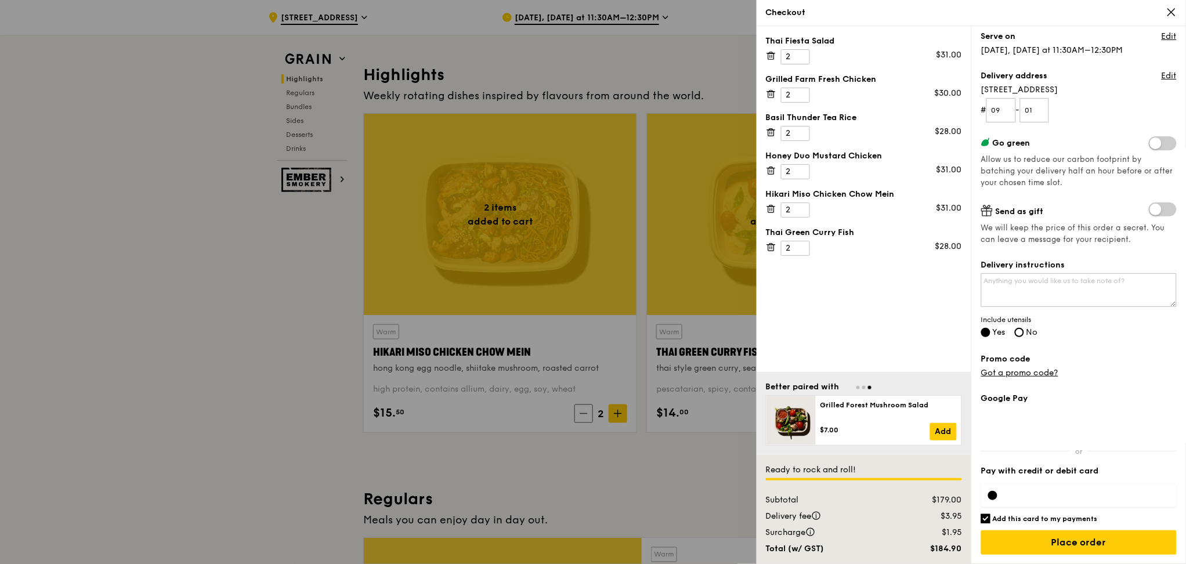
click at [985, 518] on input "Add this card to my payments" at bounding box center [985, 518] width 9 height 9
checkbox input "false"
click at [1069, 542] on input "Place order" at bounding box center [1079, 542] width 196 height 24
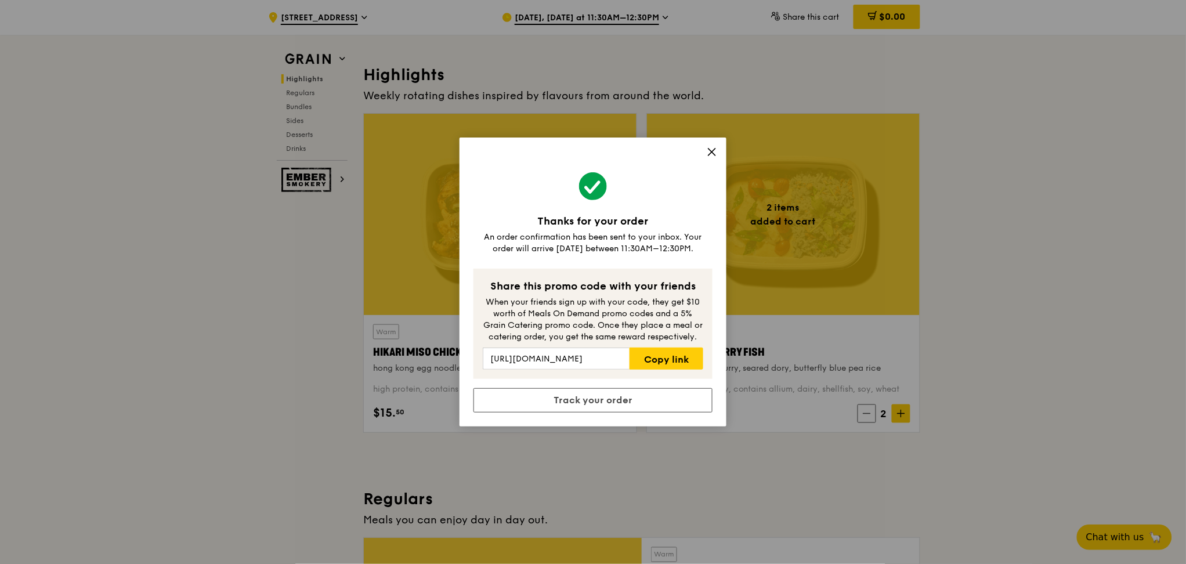
click at [715, 151] on icon at bounding box center [712, 152] width 10 height 10
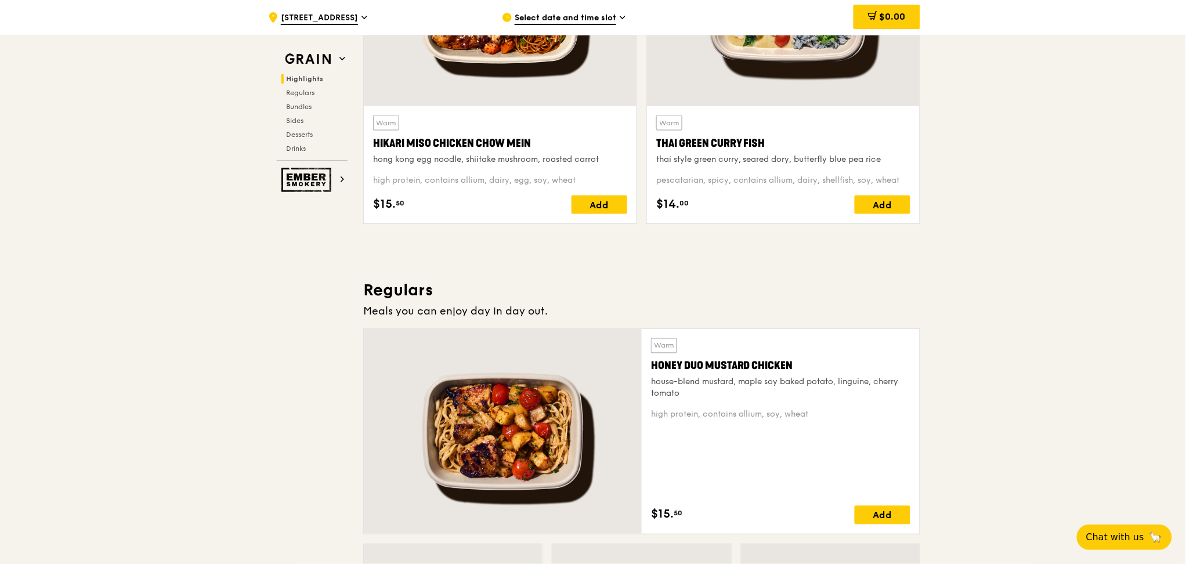
scroll to position [309, 0]
